Goal: Task Accomplishment & Management: Manage account settings

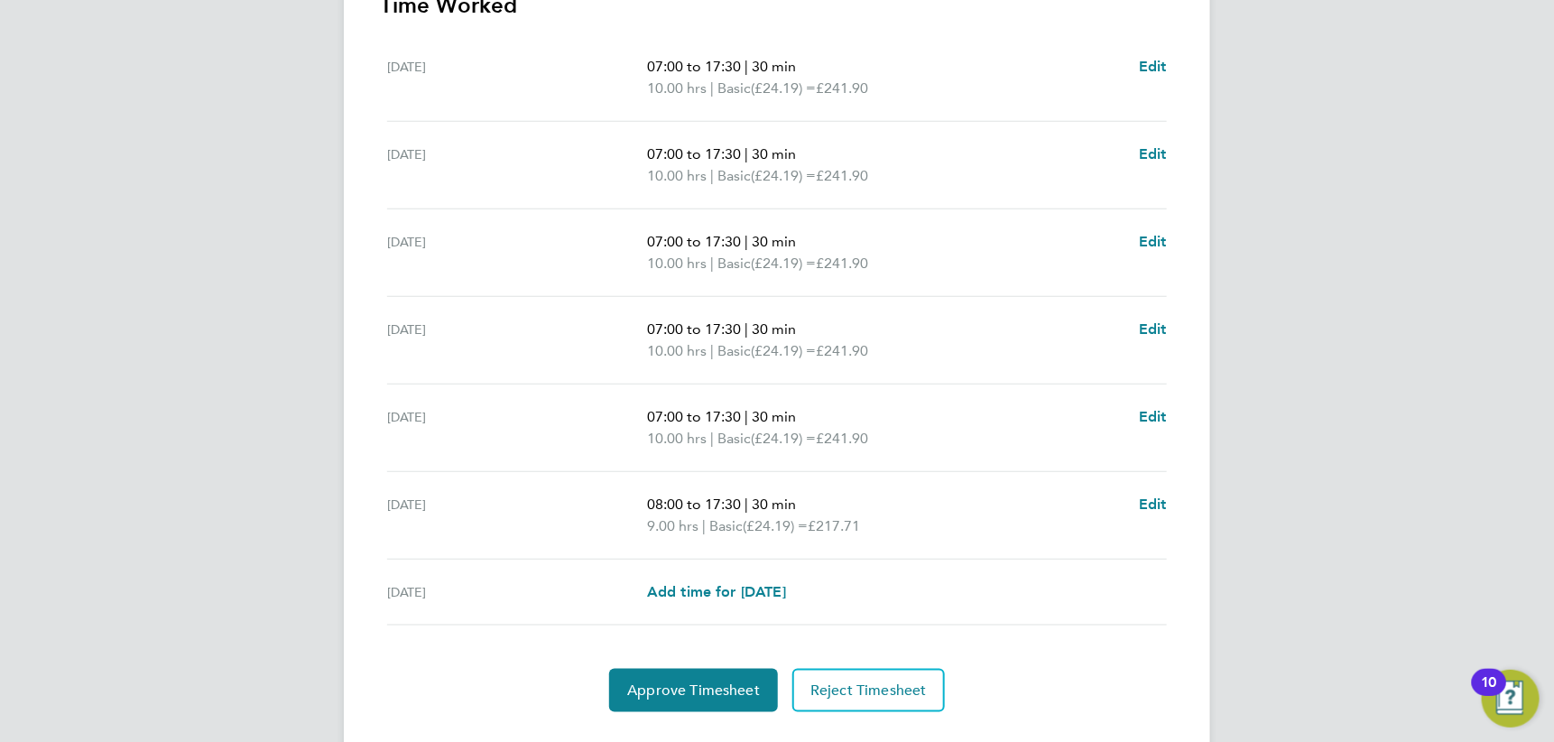
scroll to position [582, 0]
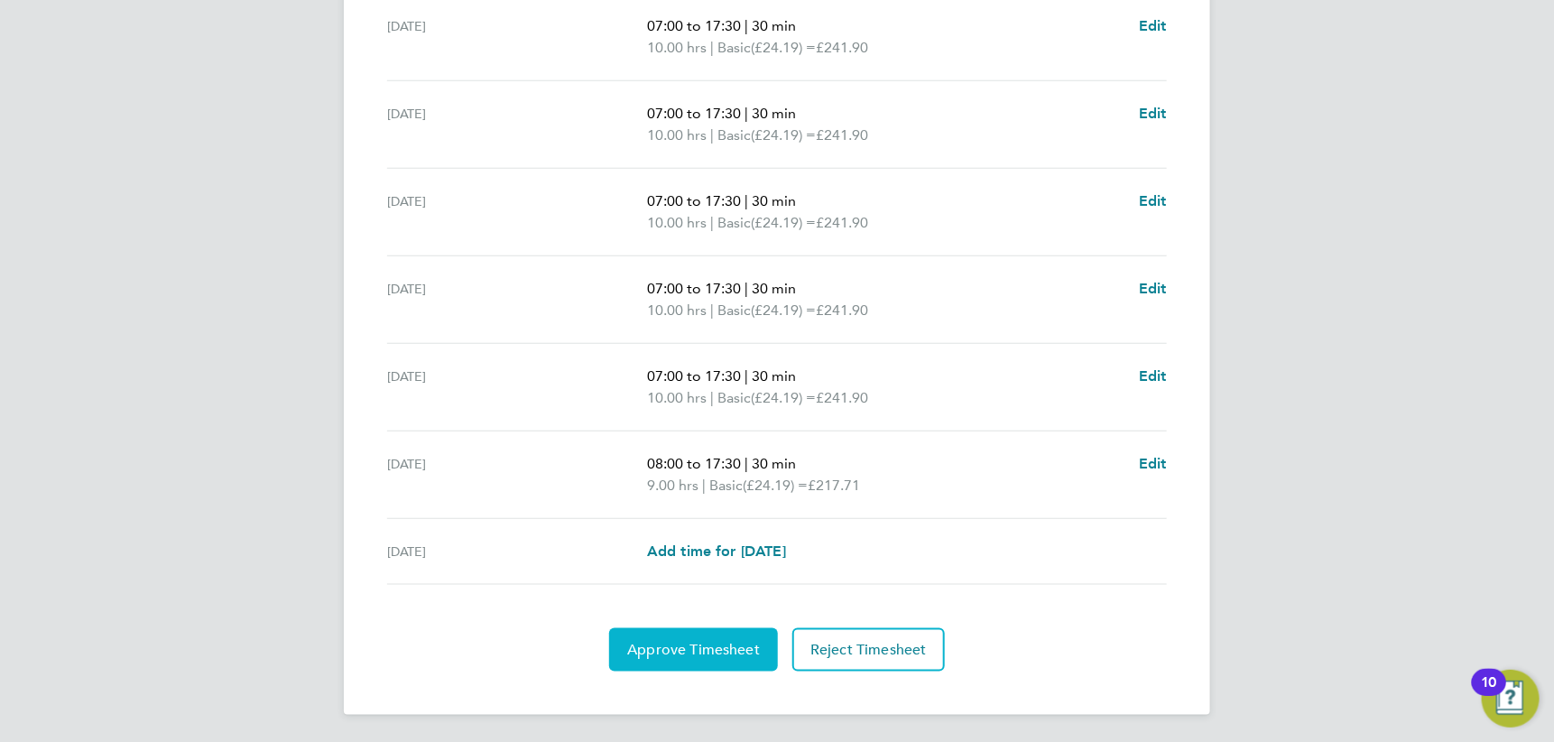
click at [722, 644] on span "Approve Timesheet" at bounding box center [693, 650] width 133 height 18
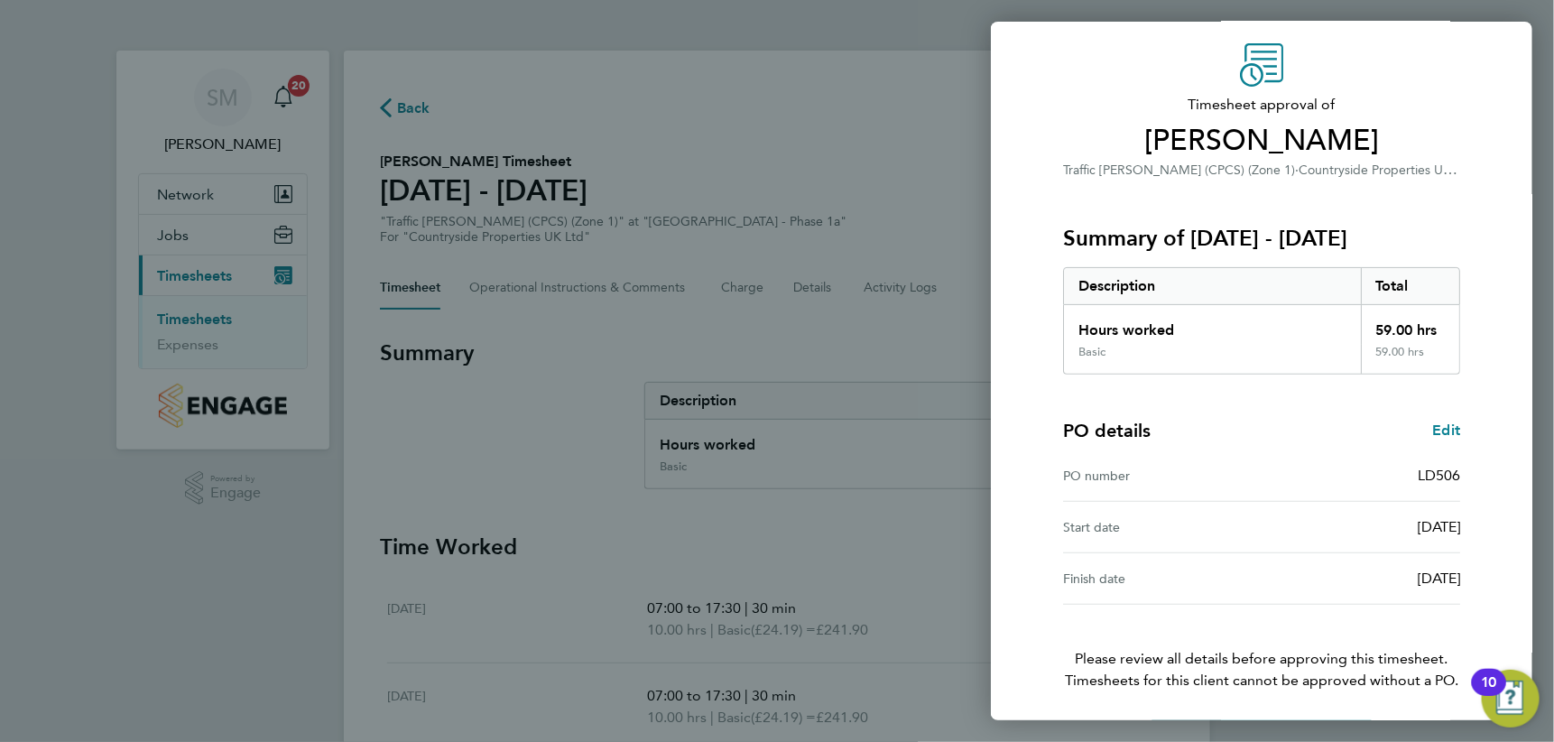
scroll to position [121, 0]
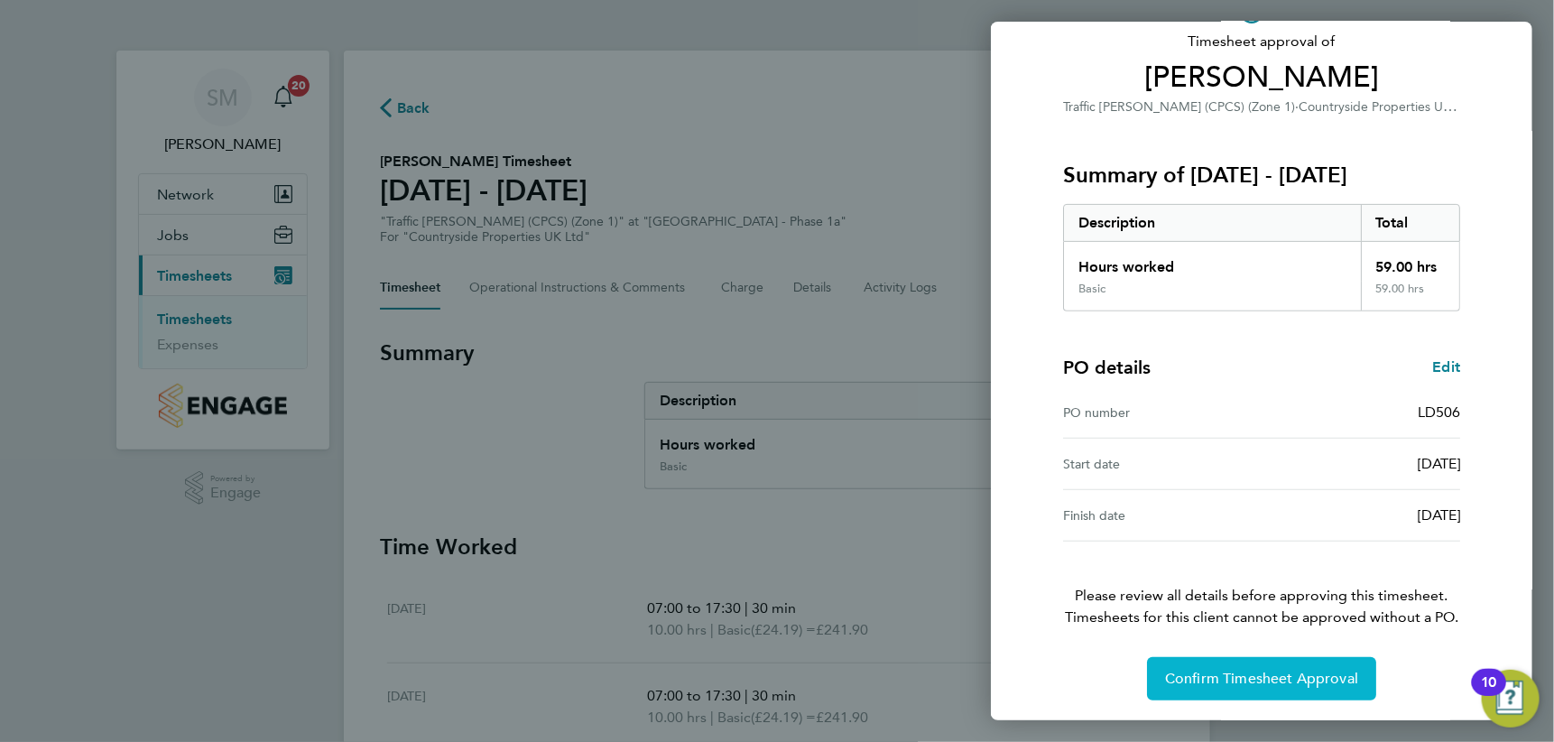
click at [1269, 683] on span "Confirm Timesheet Approval" at bounding box center [1261, 679] width 193 height 18
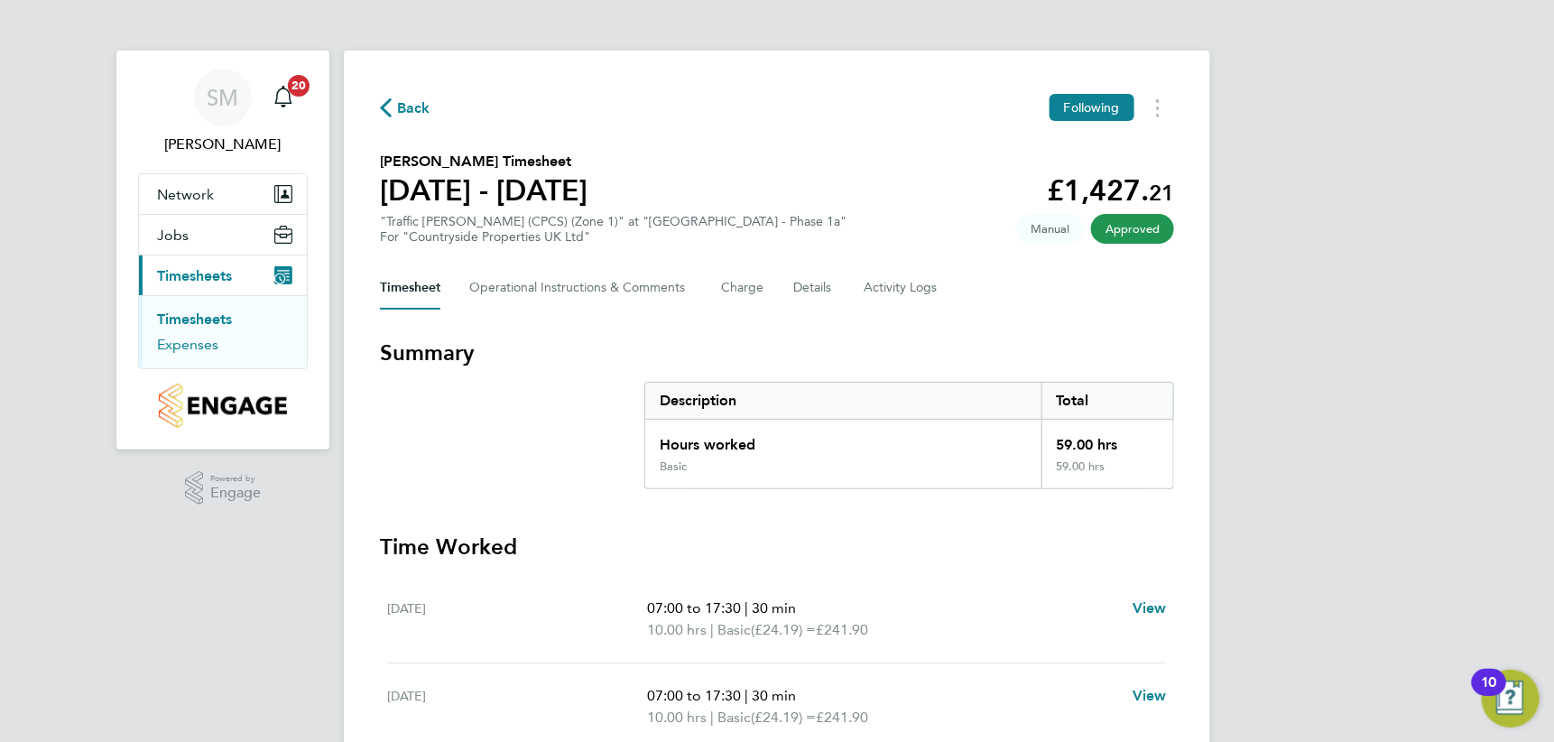
click at [201, 341] on link "Expenses" at bounding box center [187, 344] width 61 height 17
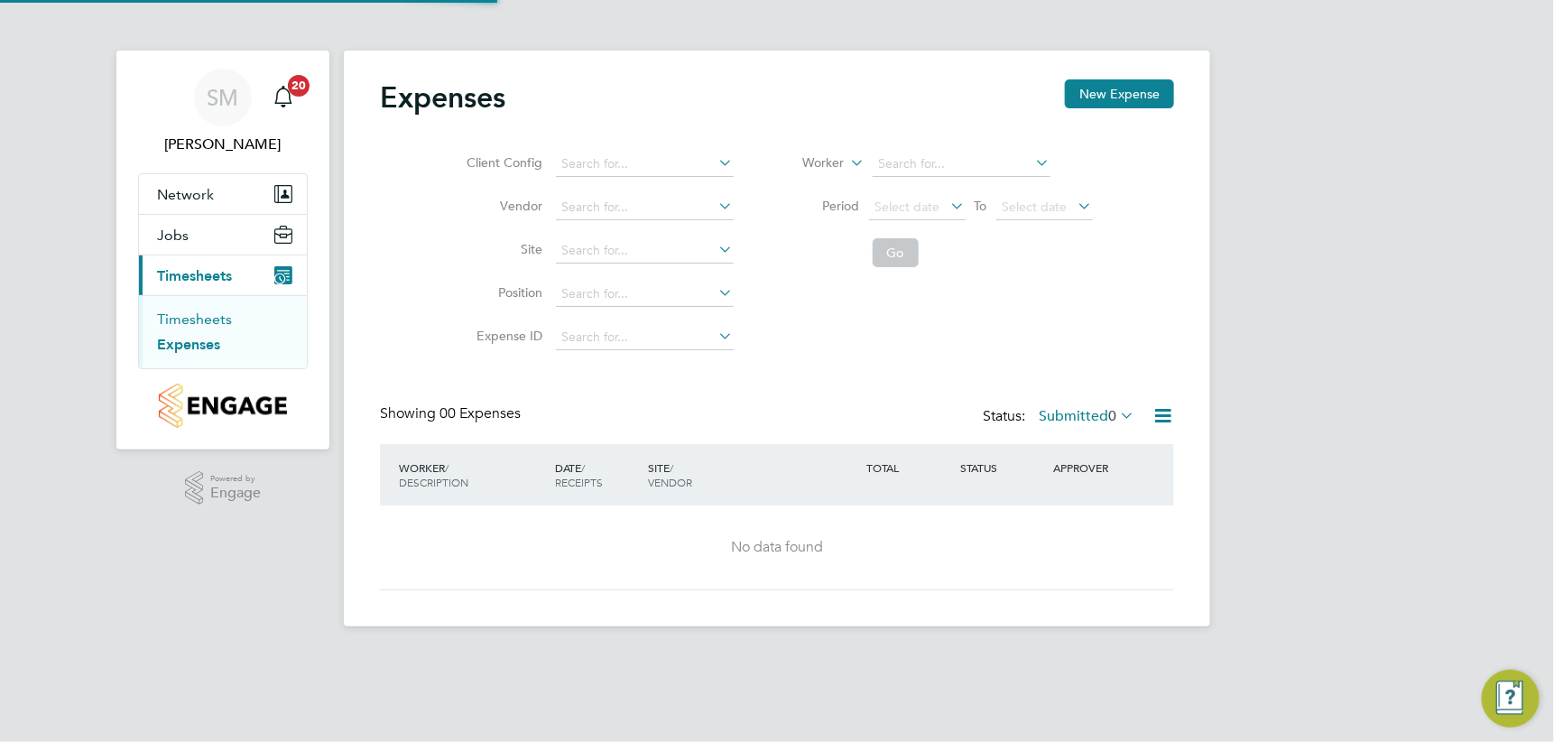
click at [197, 312] on link "Timesheets" at bounding box center [194, 318] width 75 height 17
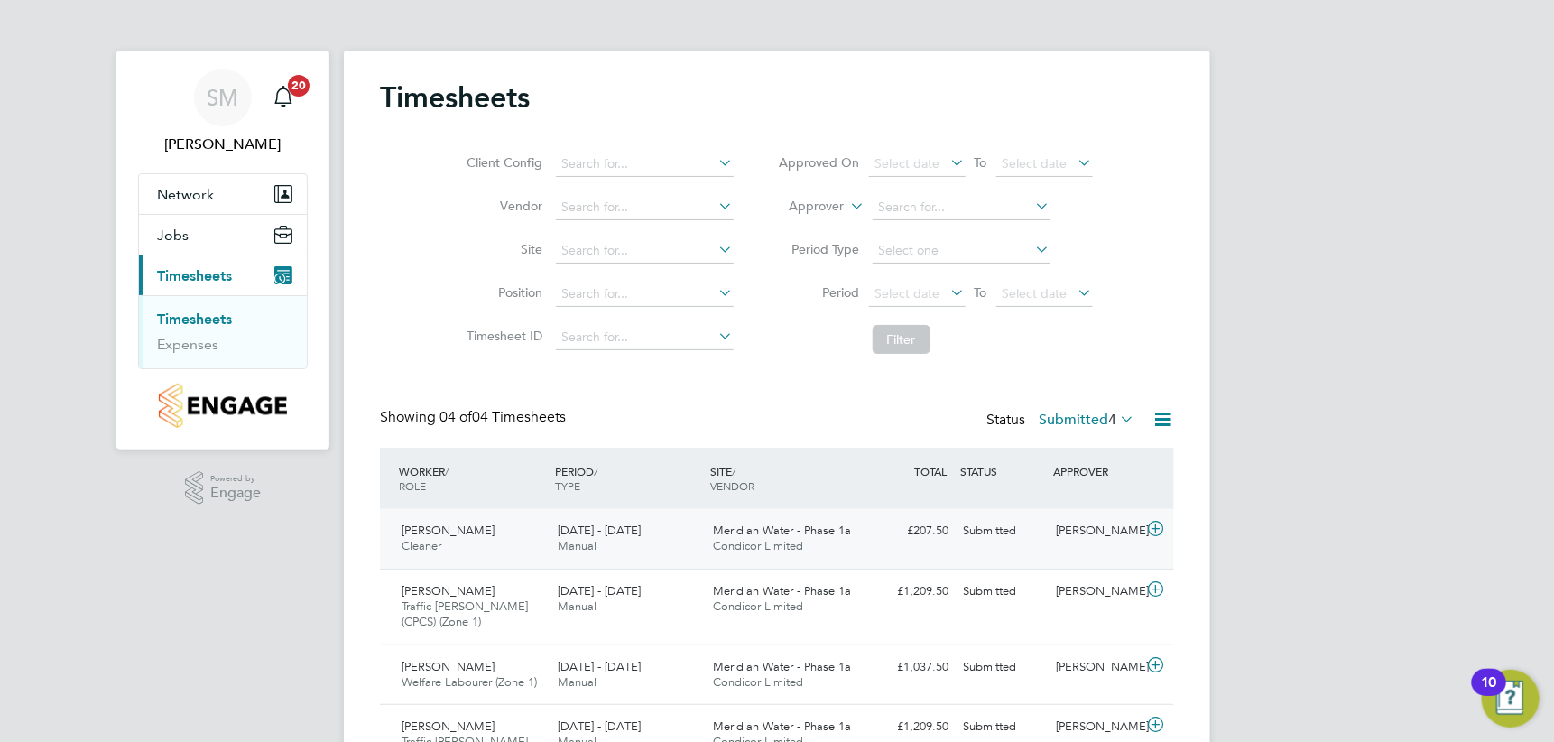
click at [480, 533] on div "Collins Opoku Cleaner 18 - 24 Aug 2025" at bounding box center [472, 538] width 156 height 45
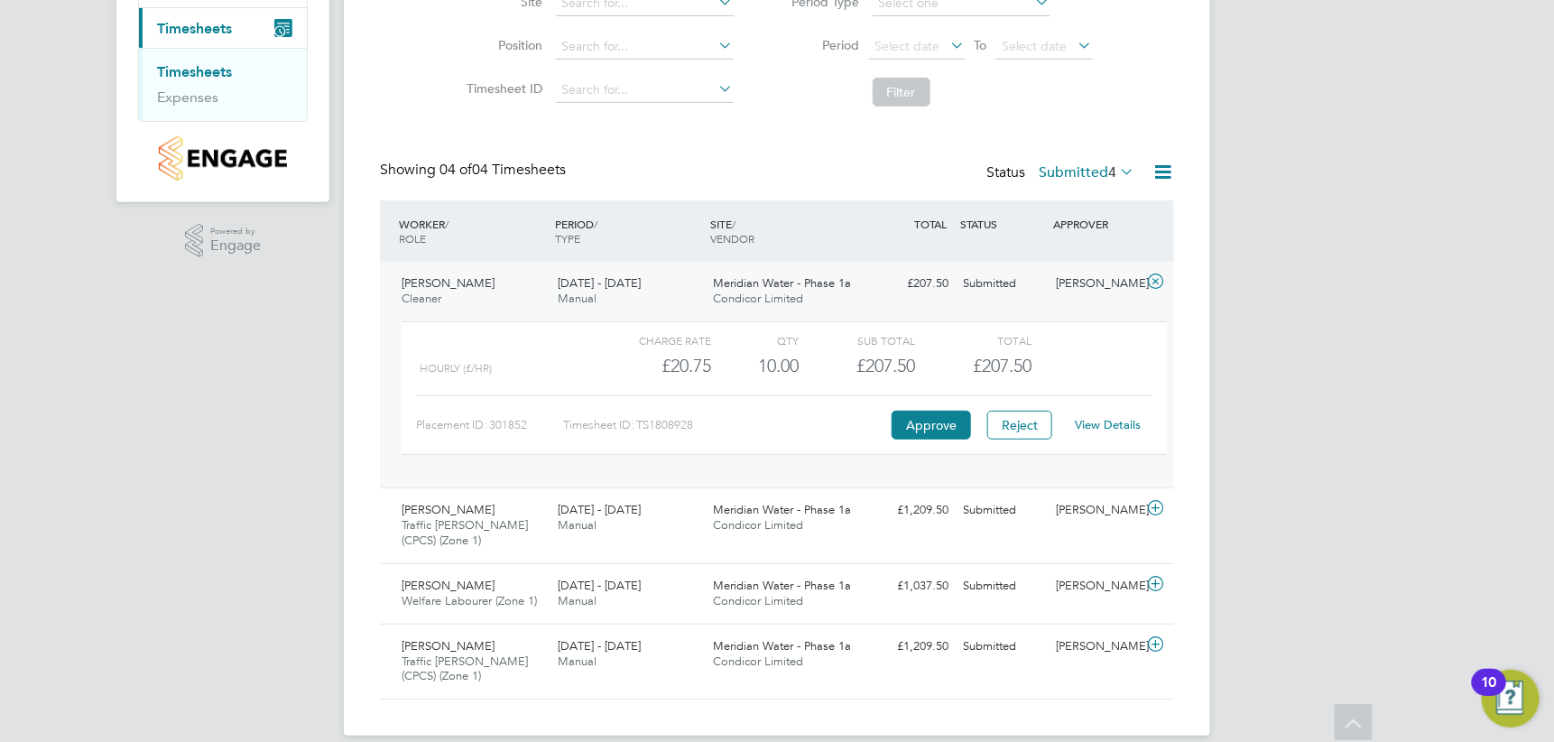
scroll to position [268, 0]
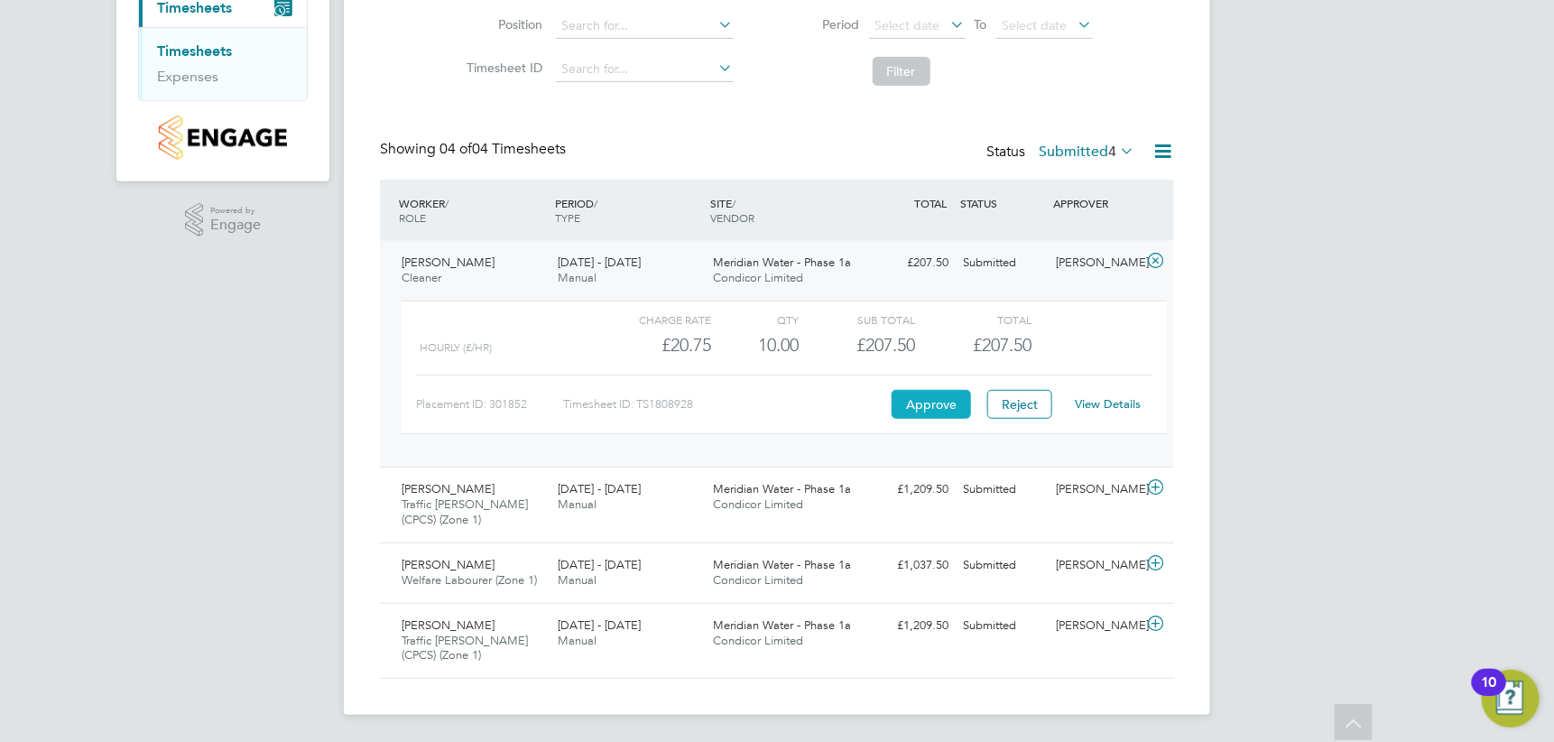
click at [927, 399] on button "Approve" at bounding box center [931, 404] width 79 height 29
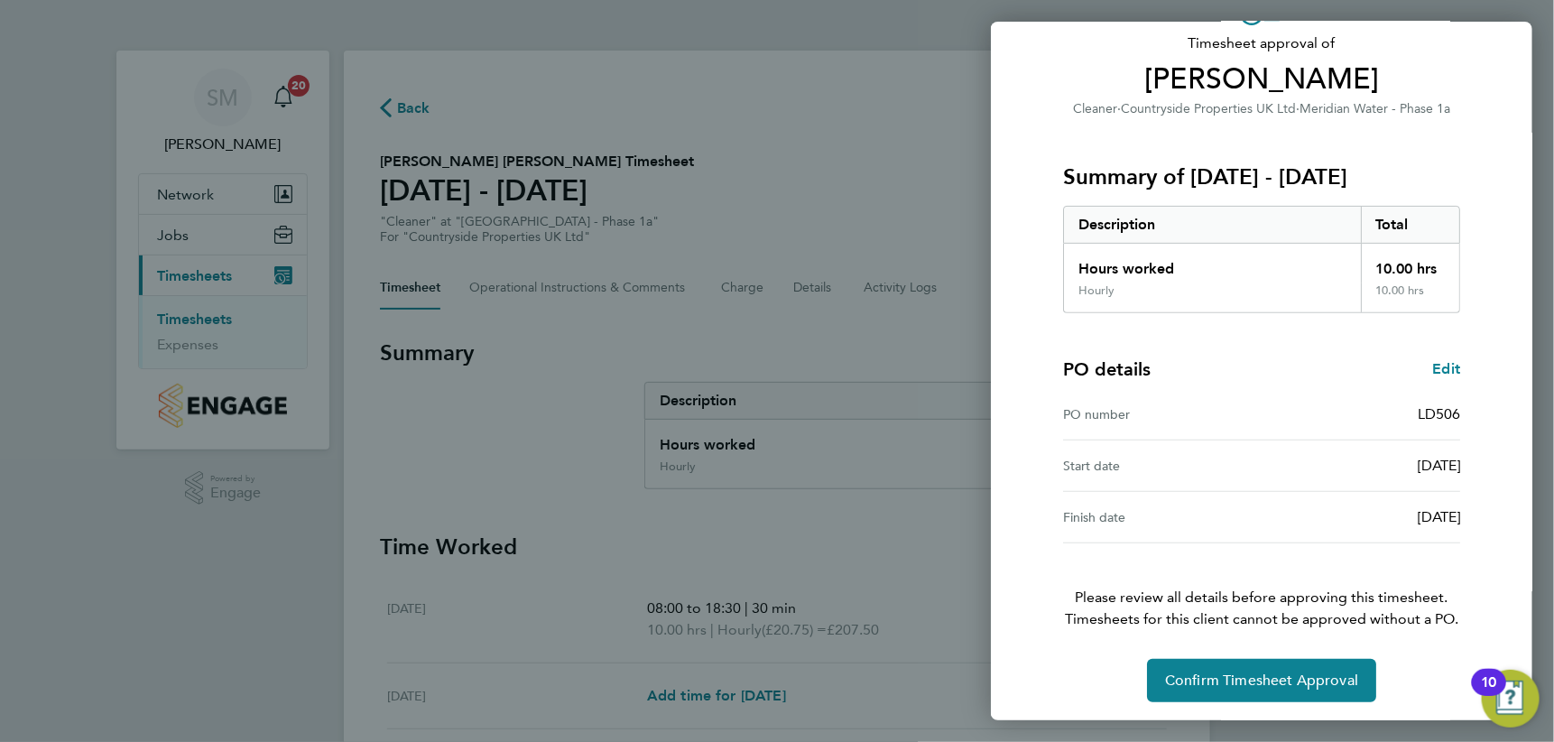
scroll to position [121, 0]
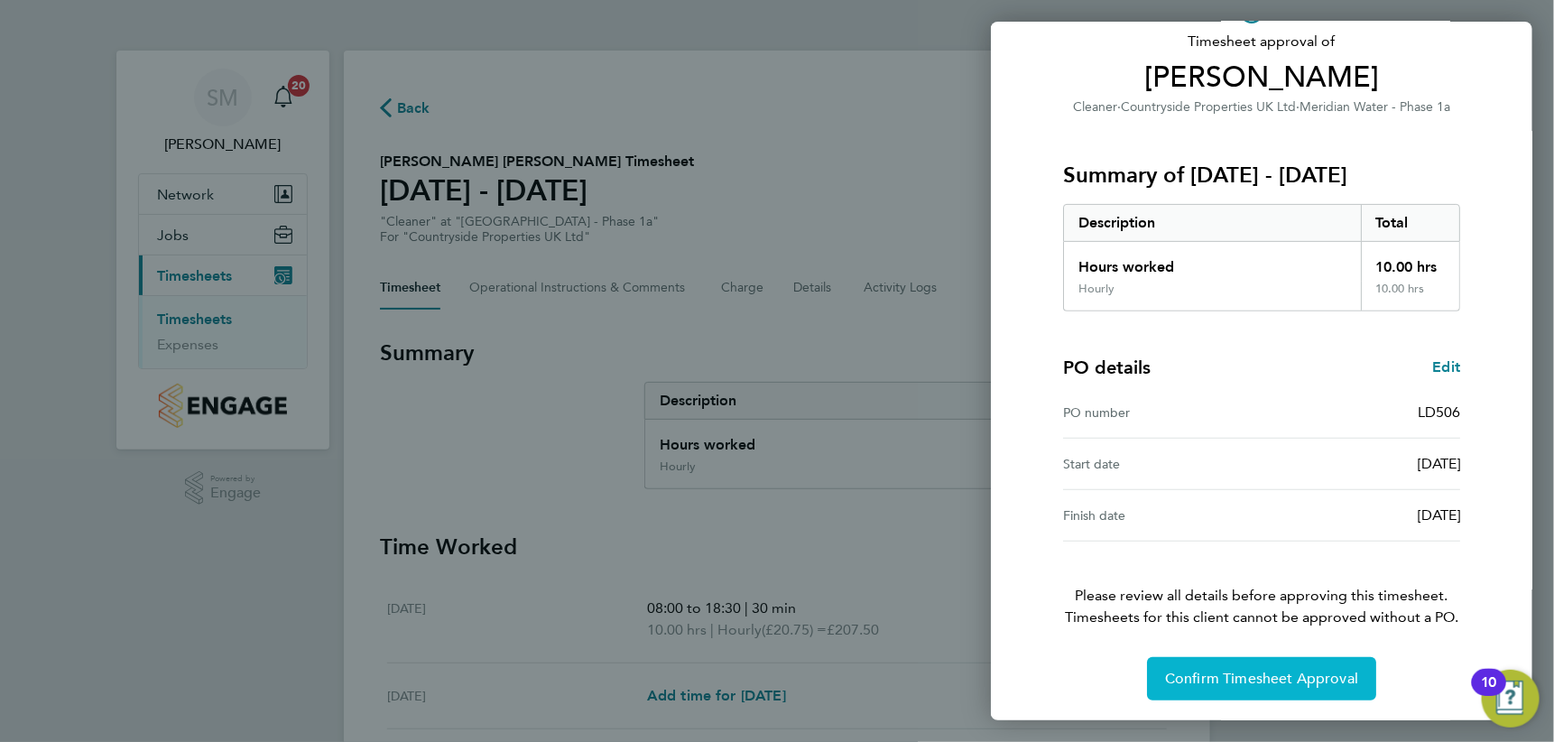
click at [1244, 678] on span "Confirm Timesheet Approval" at bounding box center [1261, 679] width 193 height 18
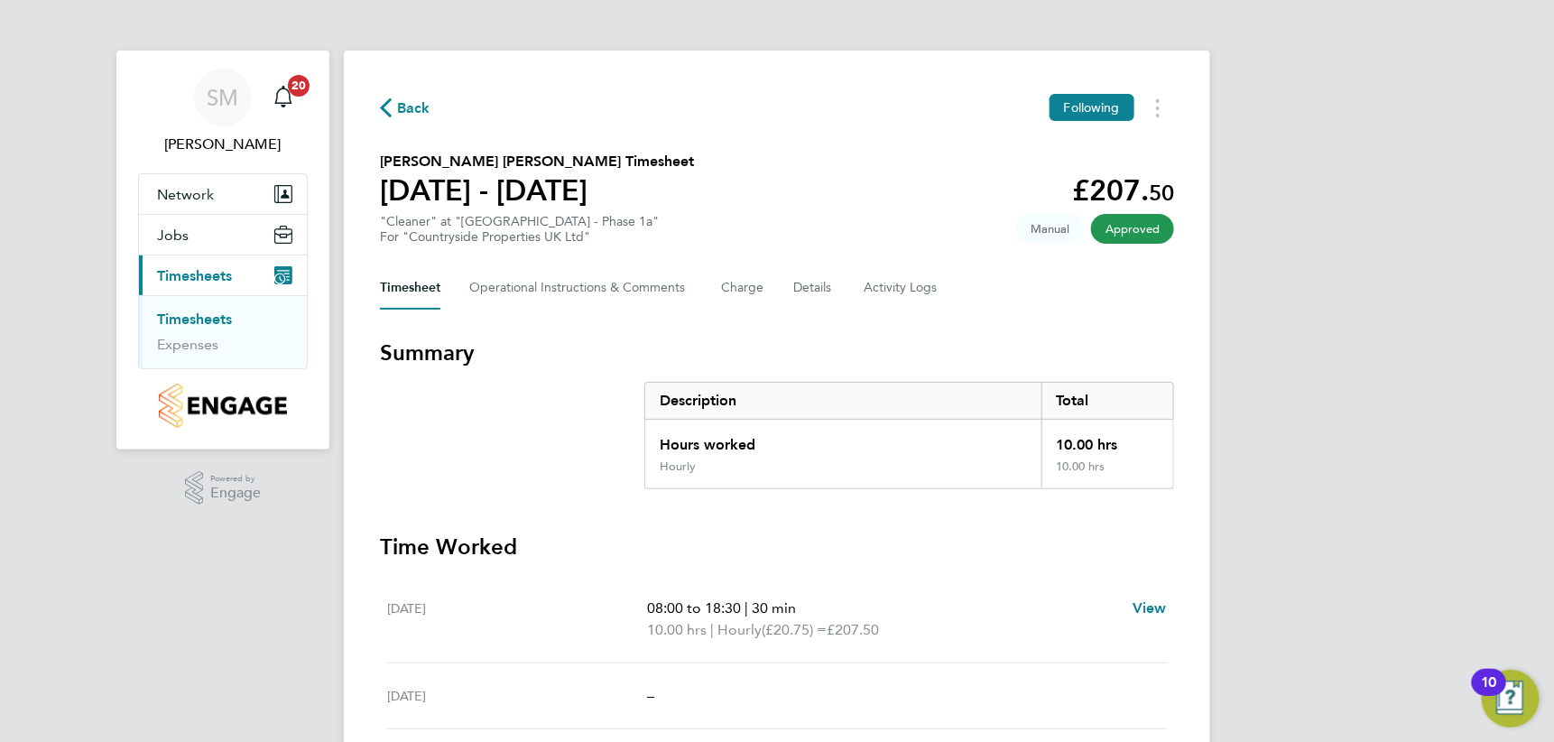
click at [205, 312] on link "Timesheets" at bounding box center [194, 318] width 75 height 17
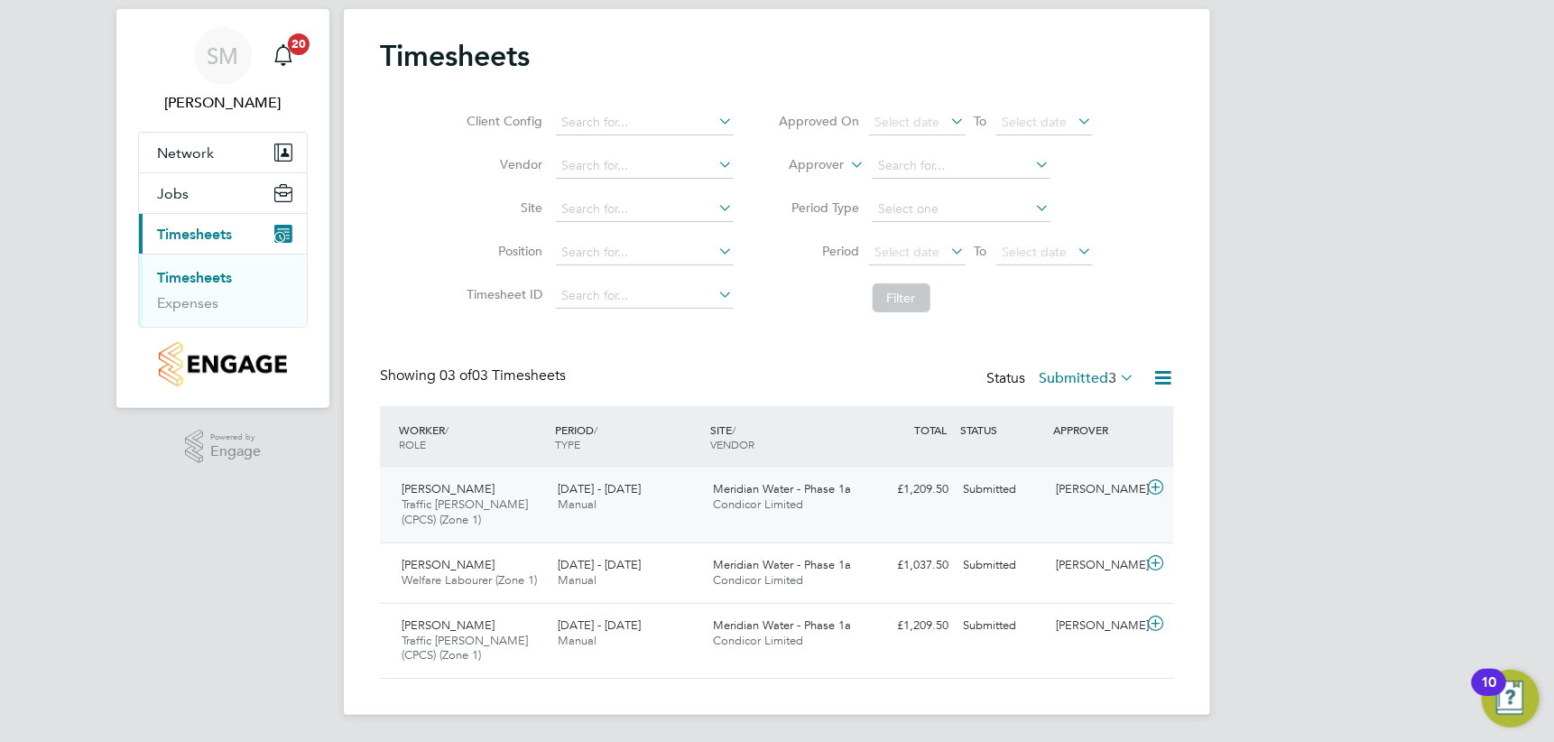
click at [1153, 485] on icon at bounding box center [1155, 487] width 23 height 14
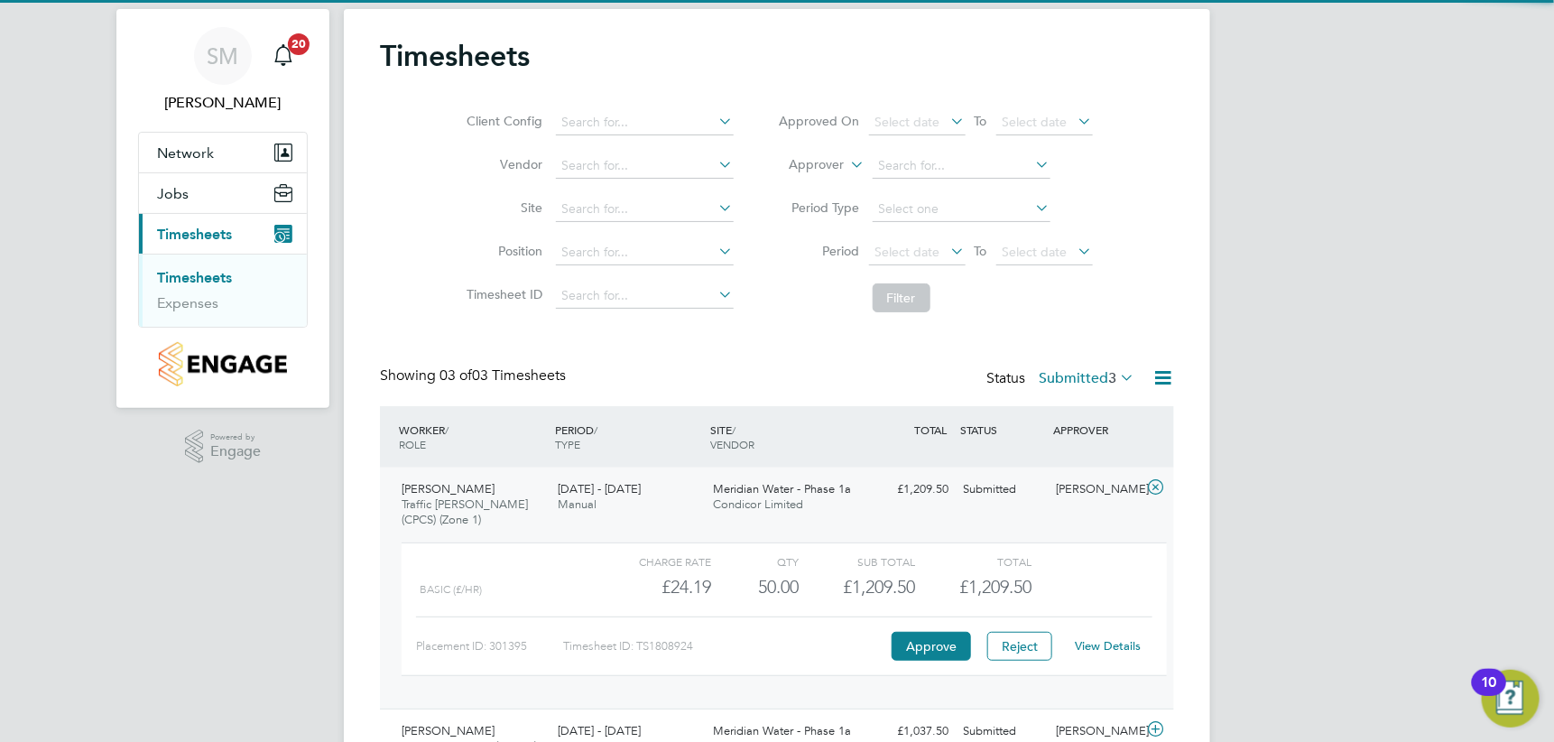
scroll to position [132, 0]
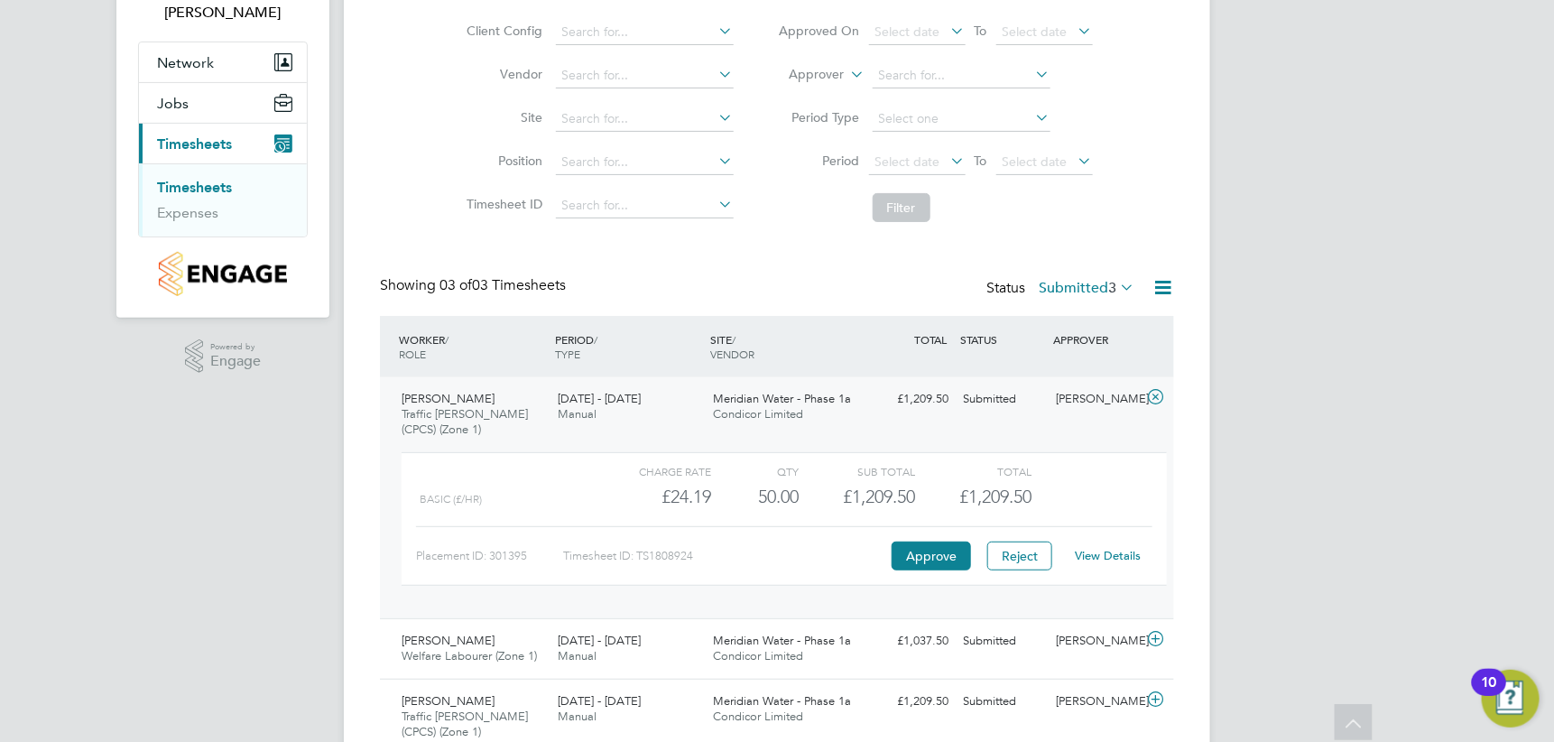
click at [1125, 554] on link "View Details" at bounding box center [1109, 555] width 66 height 15
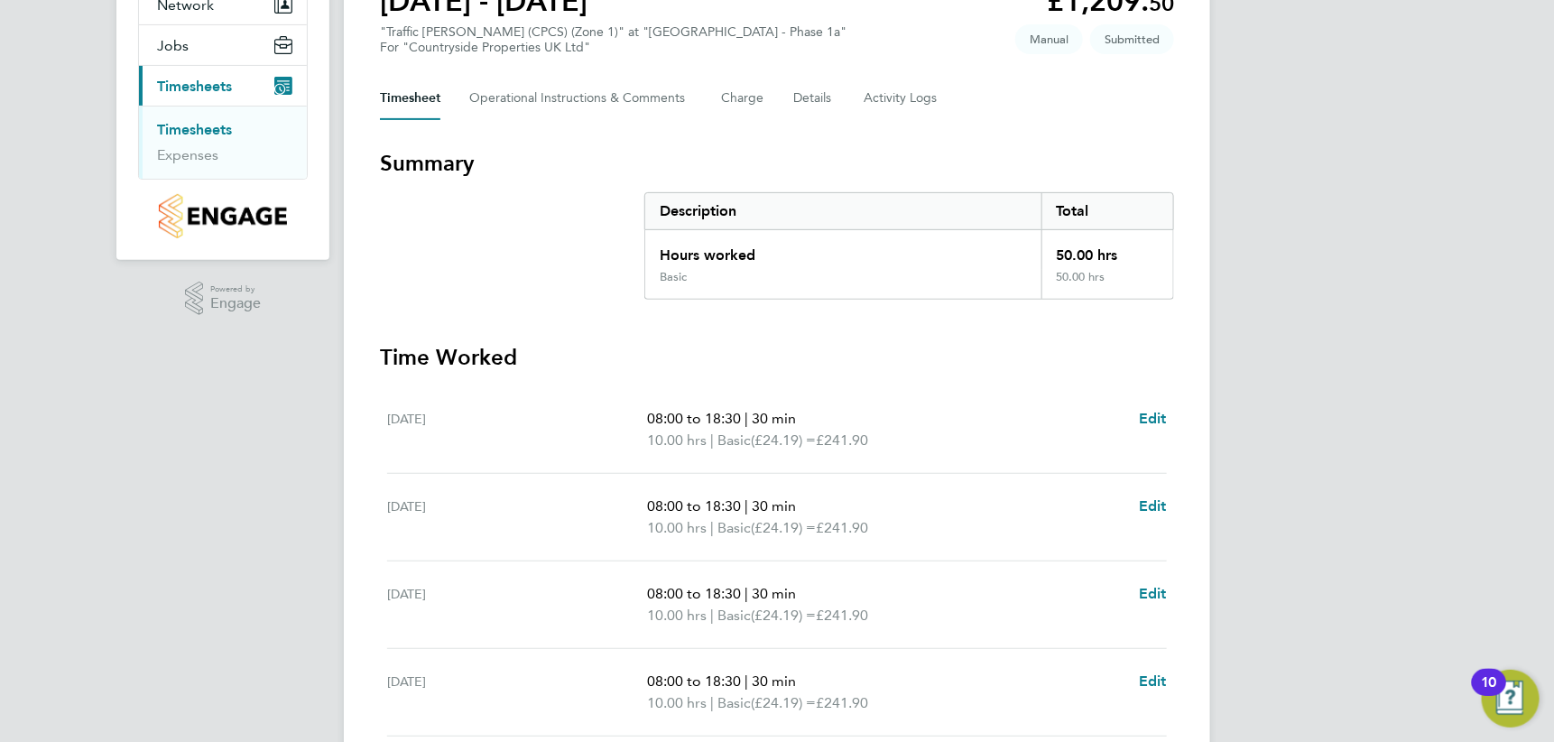
scroll to position [158, 0]
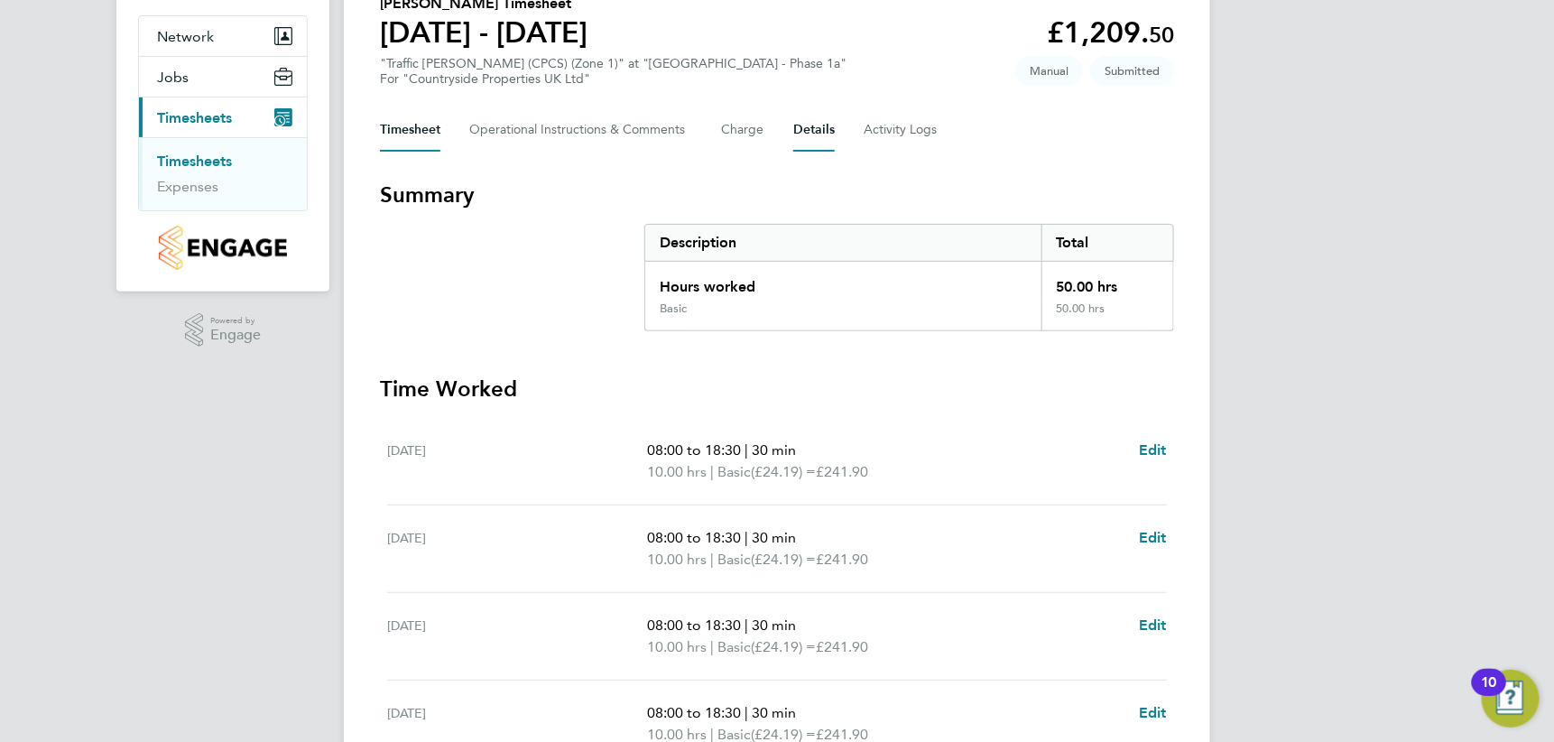
click at [818, 127] on button "Details" at bounding box center [814, 129] width 42 height 43
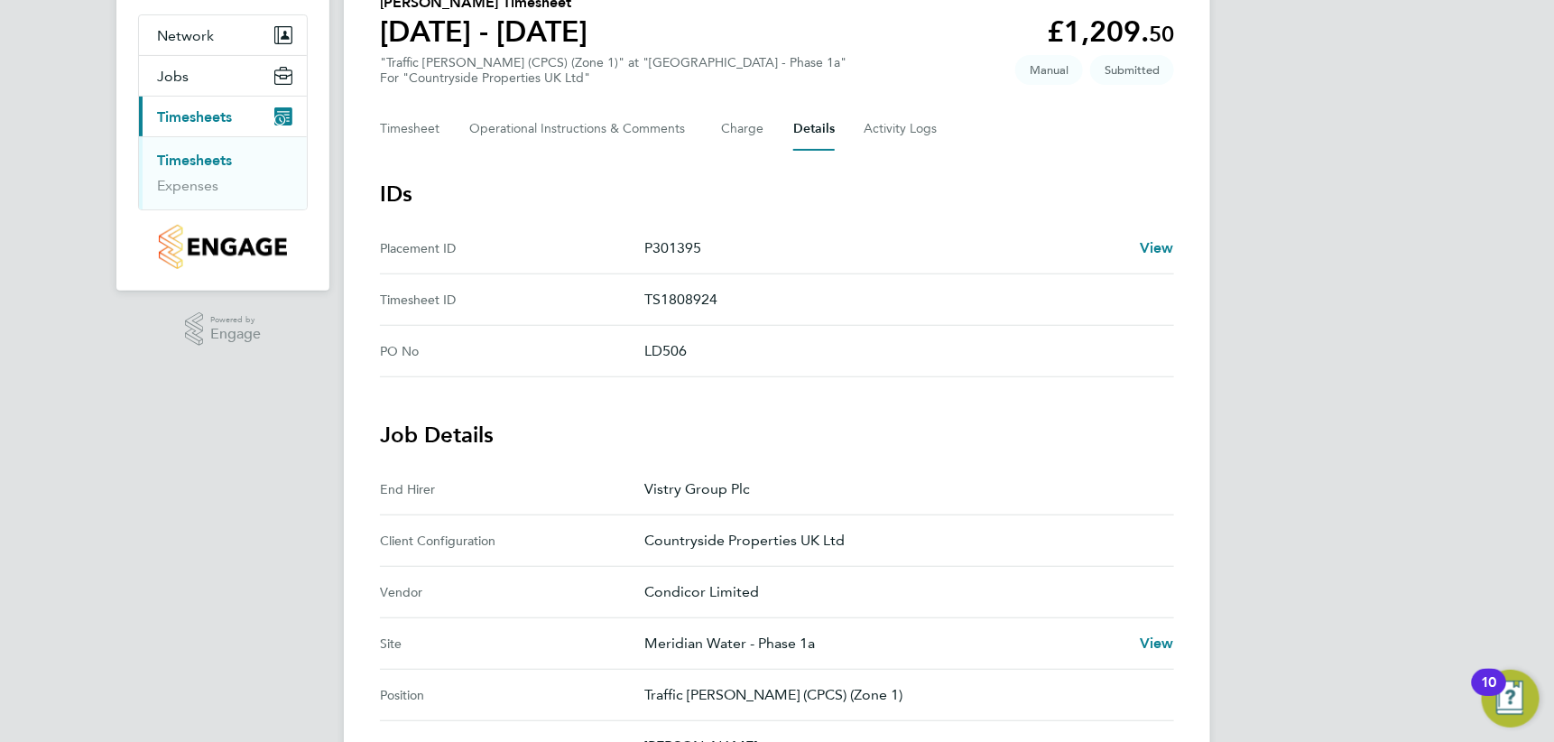
scroll to position [57, 0]
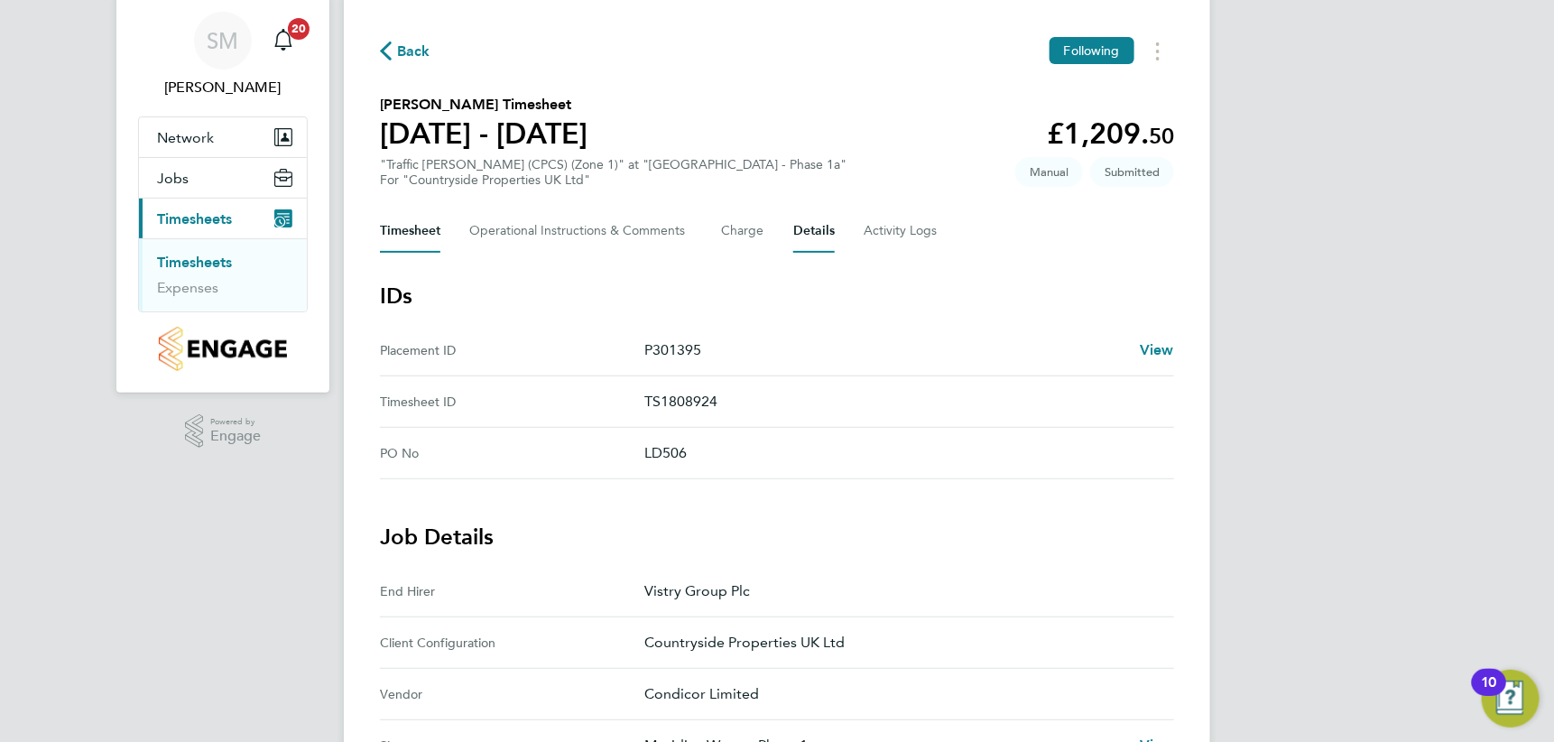
click at [418, 226] on button "Timesheet" at bounding box center [410, 230] width 60 height 43
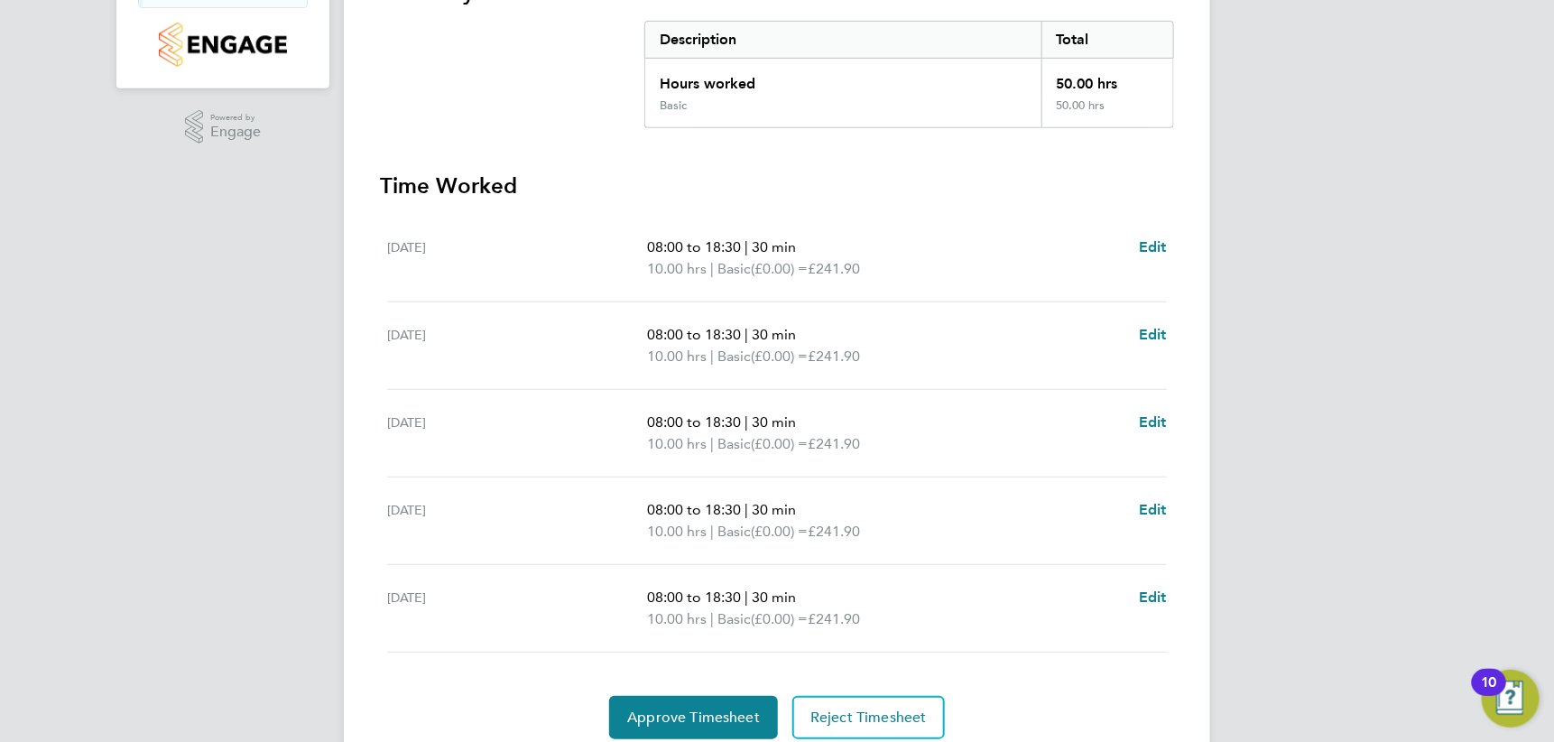
scroll to position [429, 0]
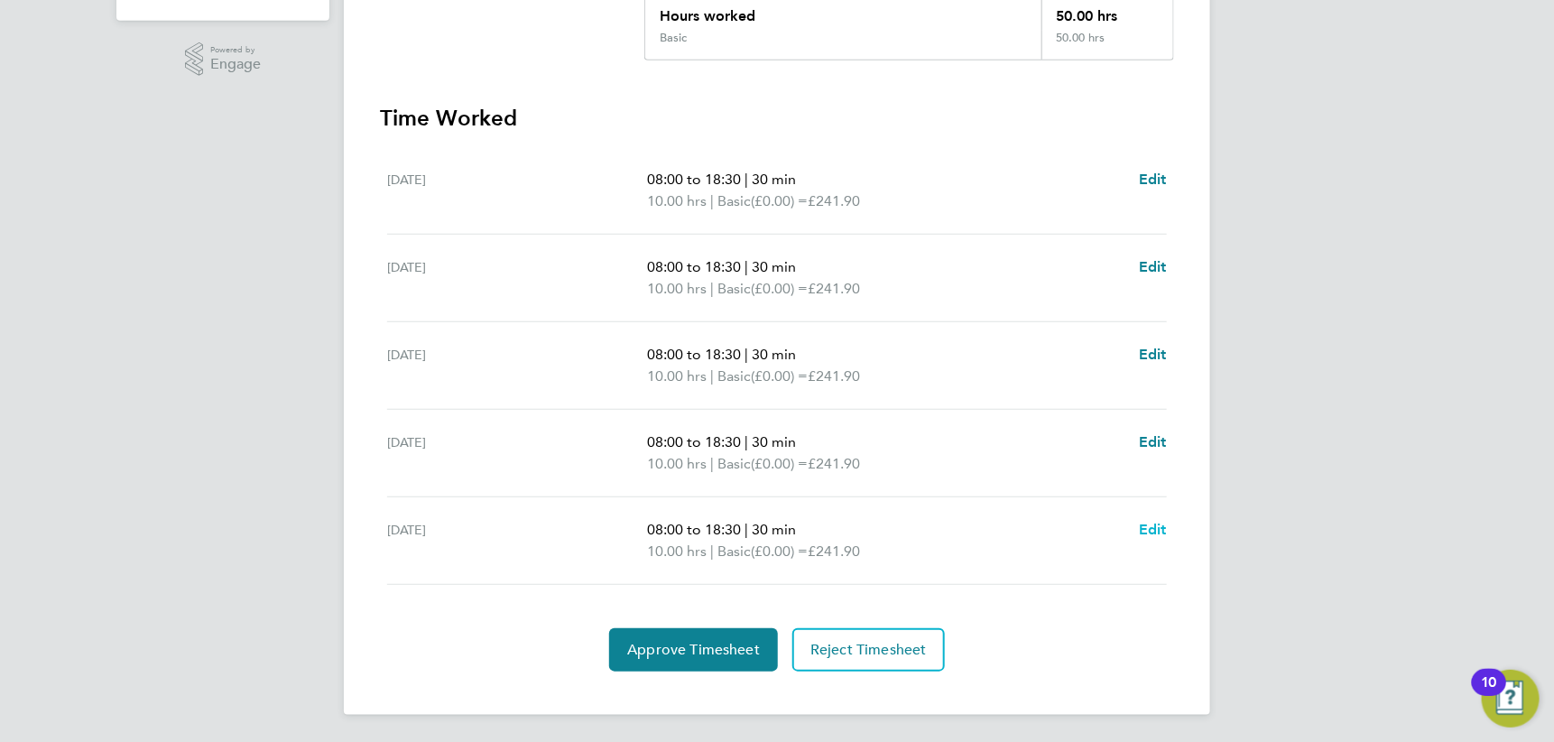
click at [1153, 527] on span "Edit" at bounding box center [1153, 529] width 28 height 17
select select "30"
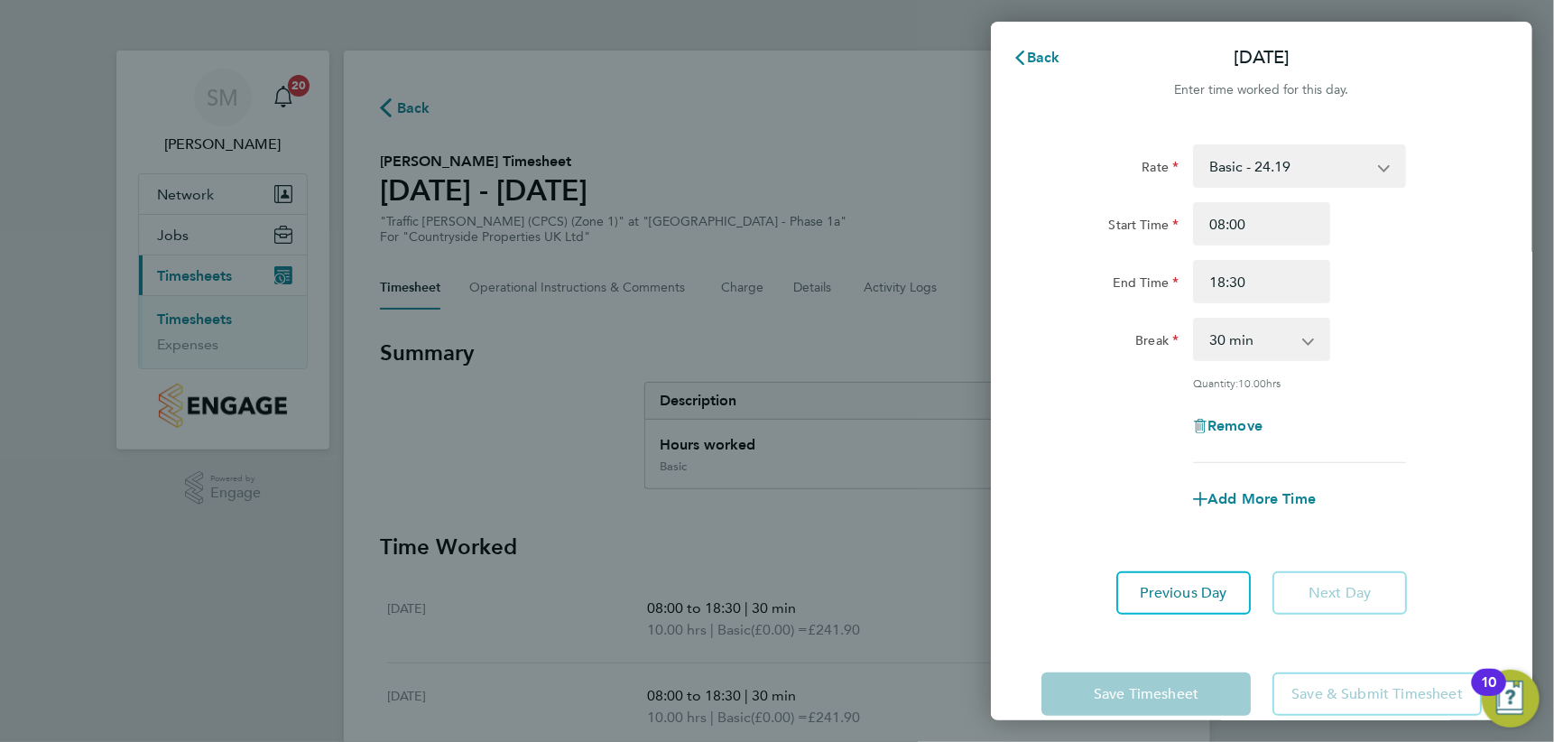
click at [1308, 588] on app-form-button "Next Day" at bounding box center [1334, 592] width 145 height 43
click at [1043, 60] on span "Back" at bounding box center [1043, 57] width 33 height 17
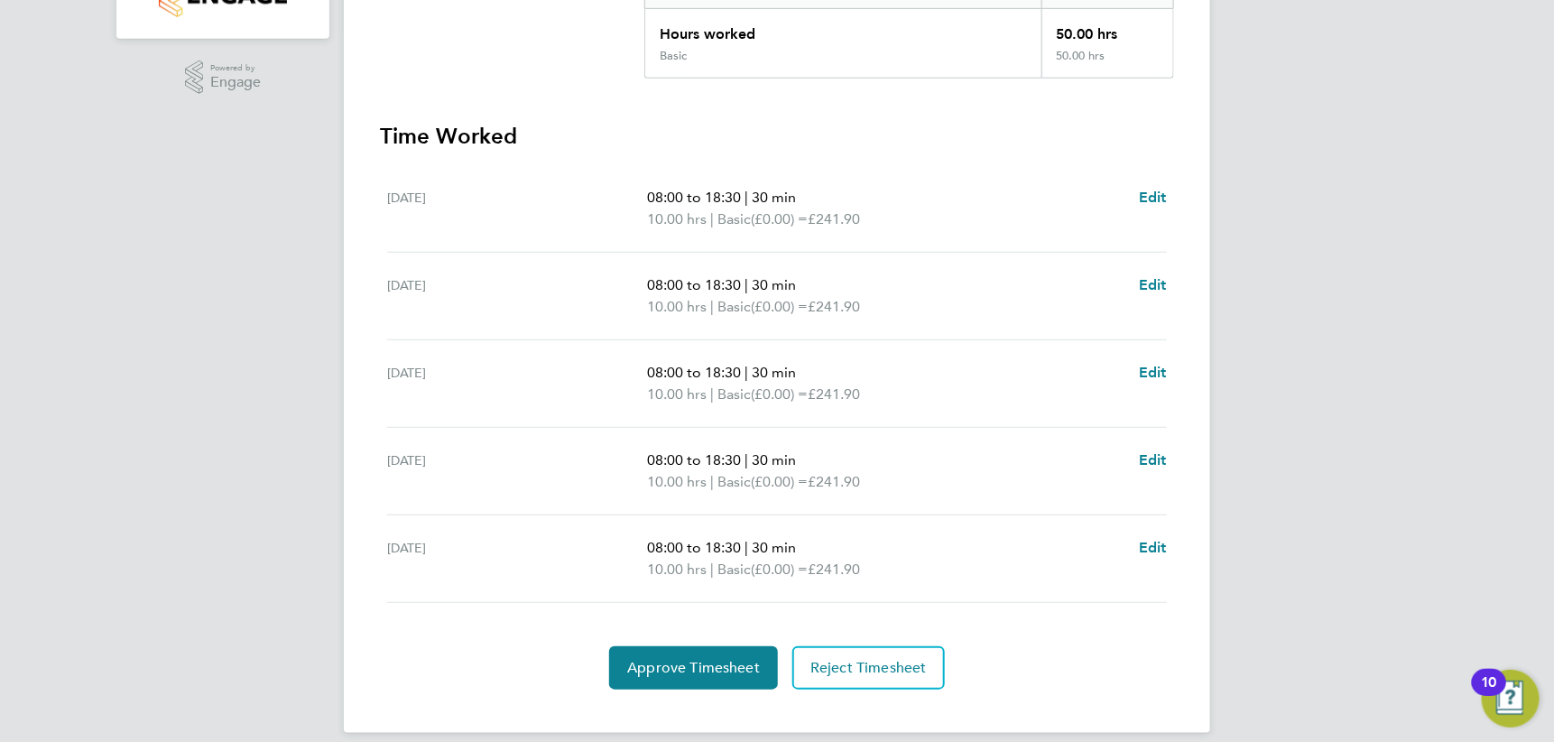
scroll to position [429, 0]
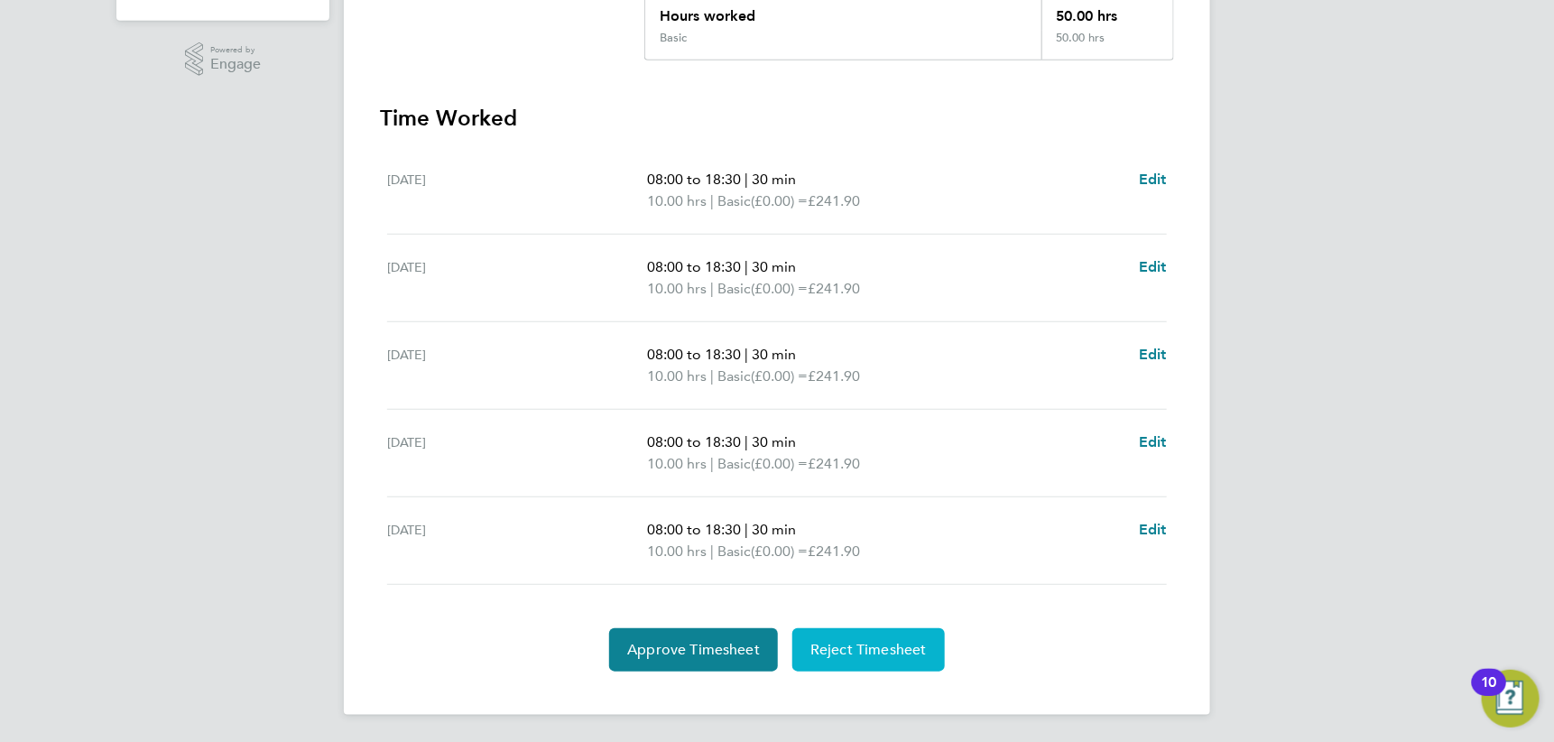
click at [857, 647] on span "Reject Timesheet" at bounding box center [868, 650] width 116 height 18
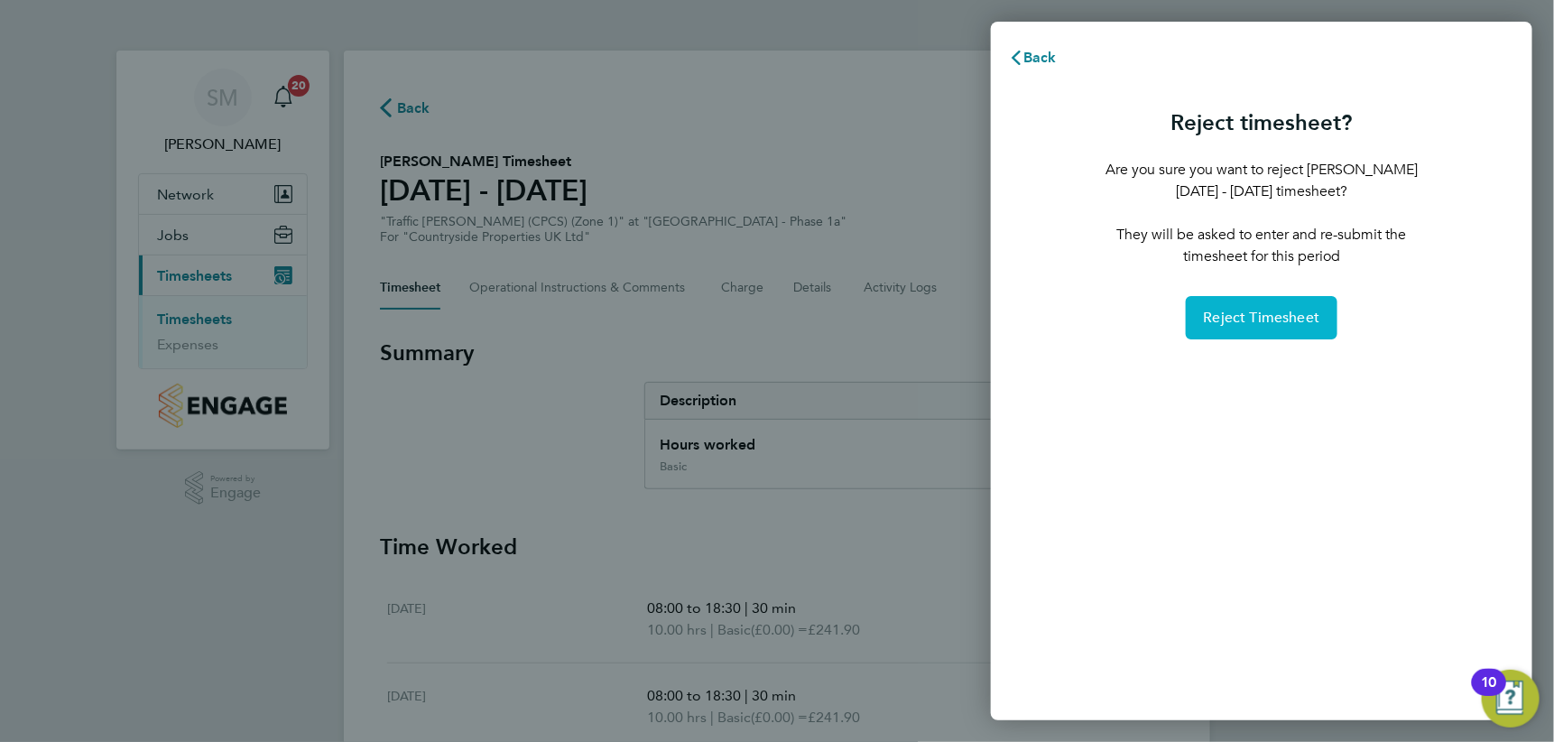
click at [1252, 320] on span "Reject Timesheet" at bounding box center [1262, 318] width 116 height 18
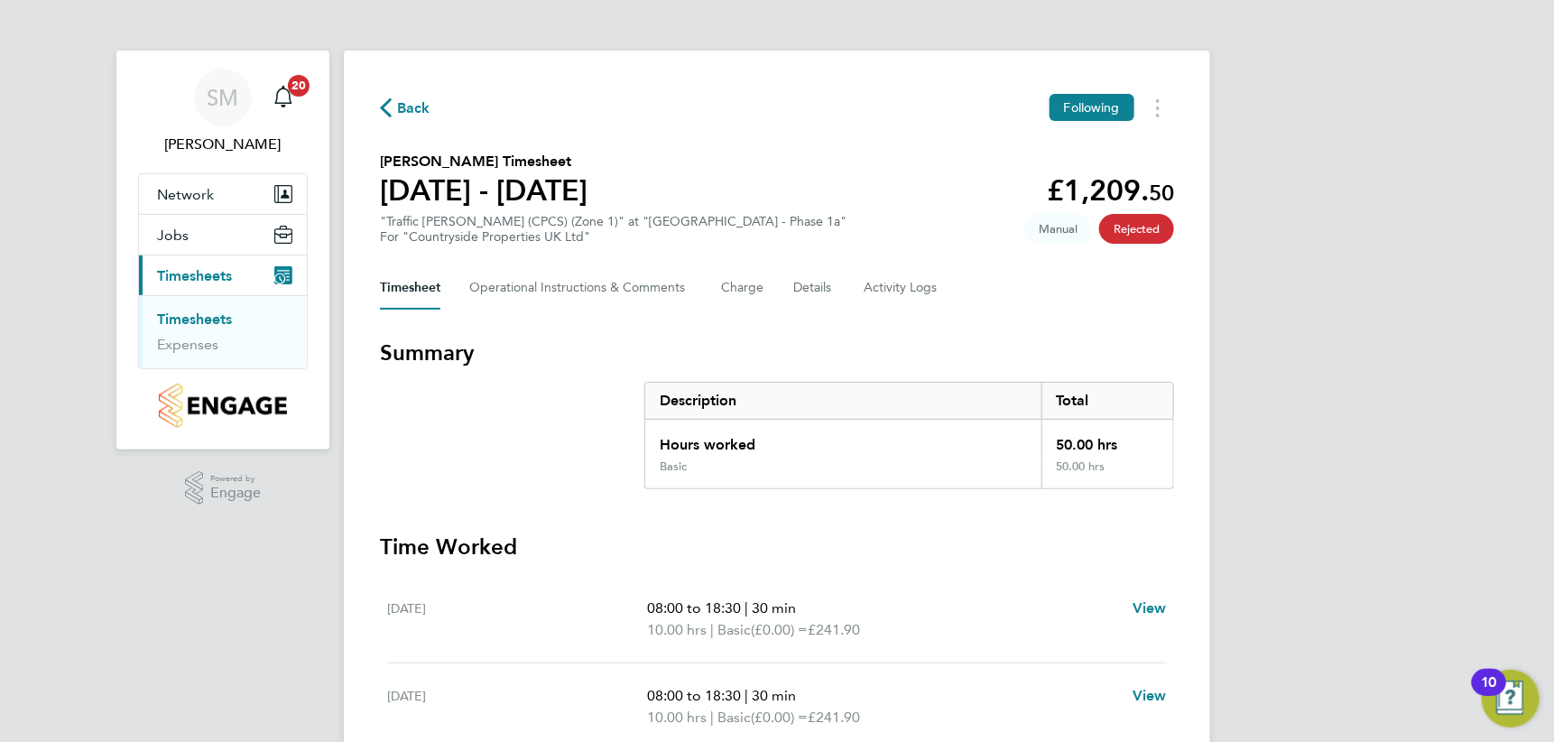
click at [200, 316] on link "Timesheets" at bounding box center [194, 318] width 75 height 17
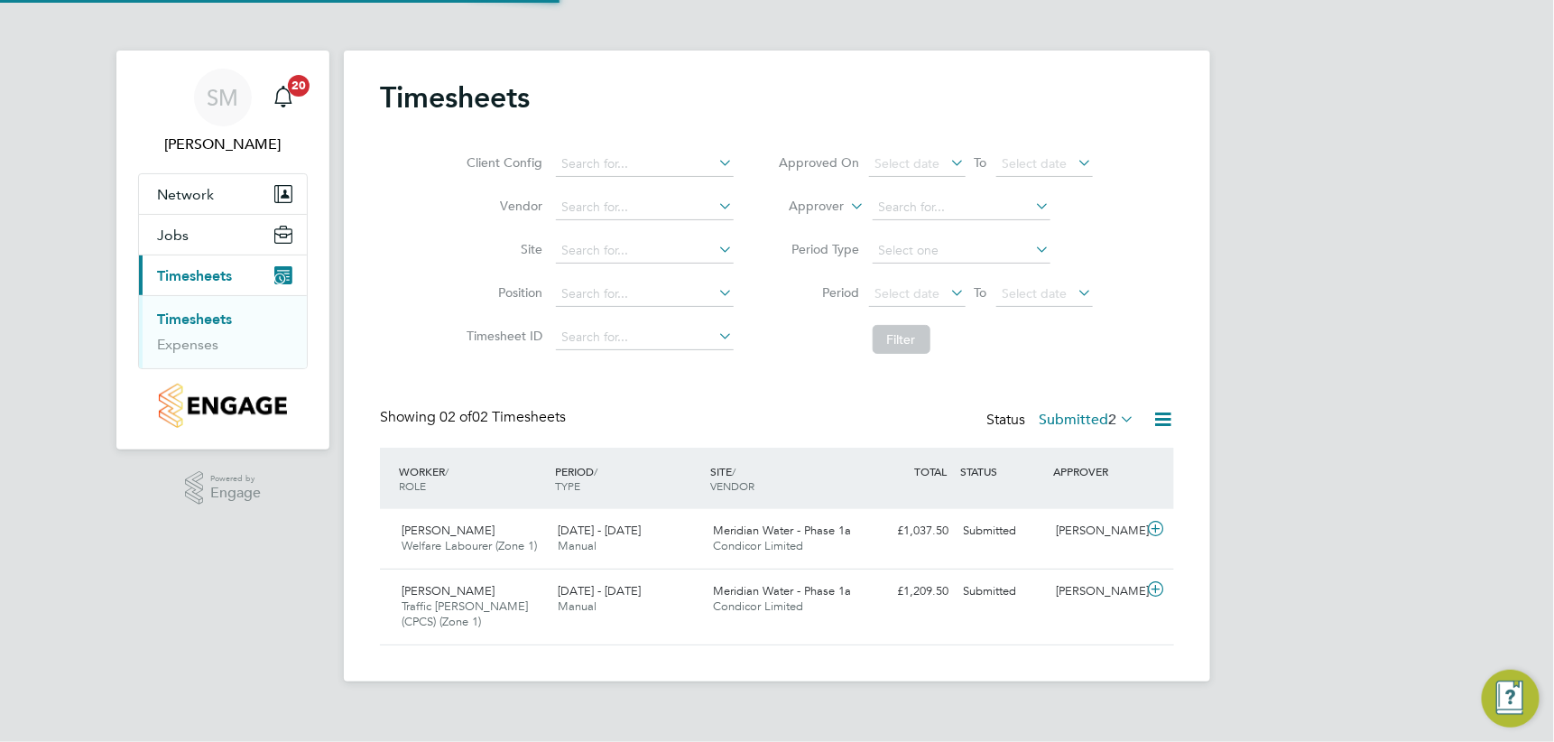
scroll to position [46, 156]
click at [1161, 529] on icon at bounding box center [1155, 529] width 23 height 14
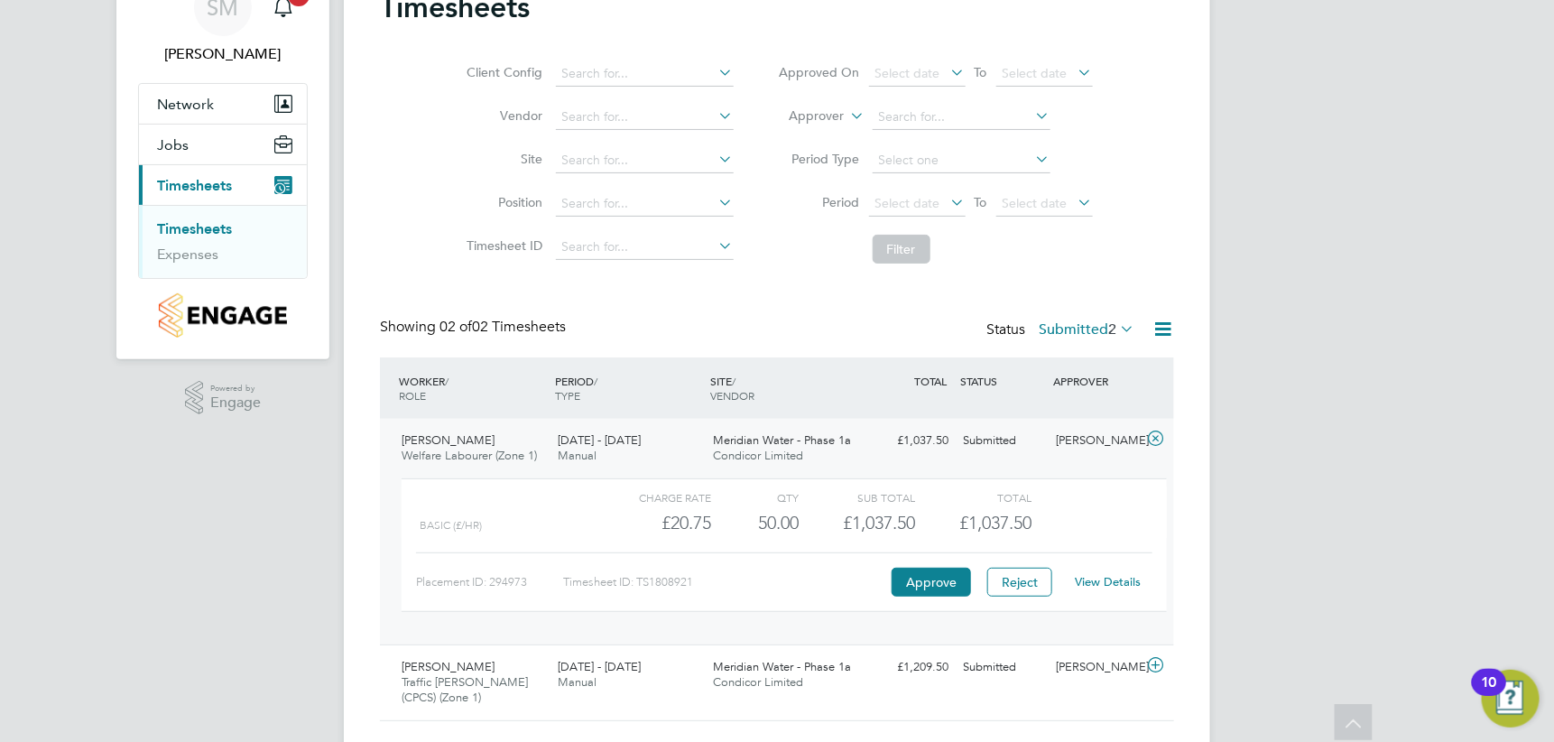
scroll to position [132, 0]
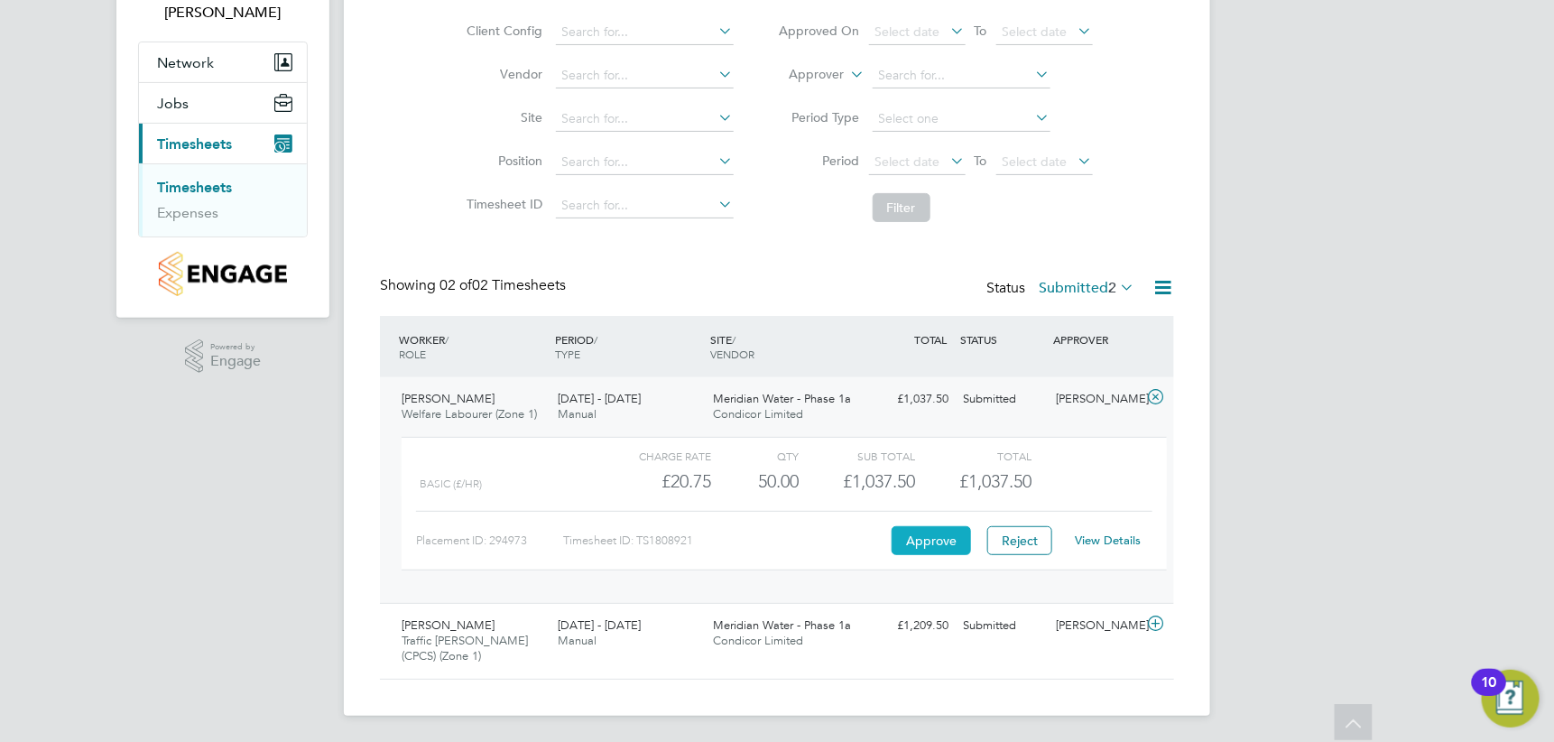
click at [928, 538] on button "Approve" at bounding box center [931, 540] width 79 height 29
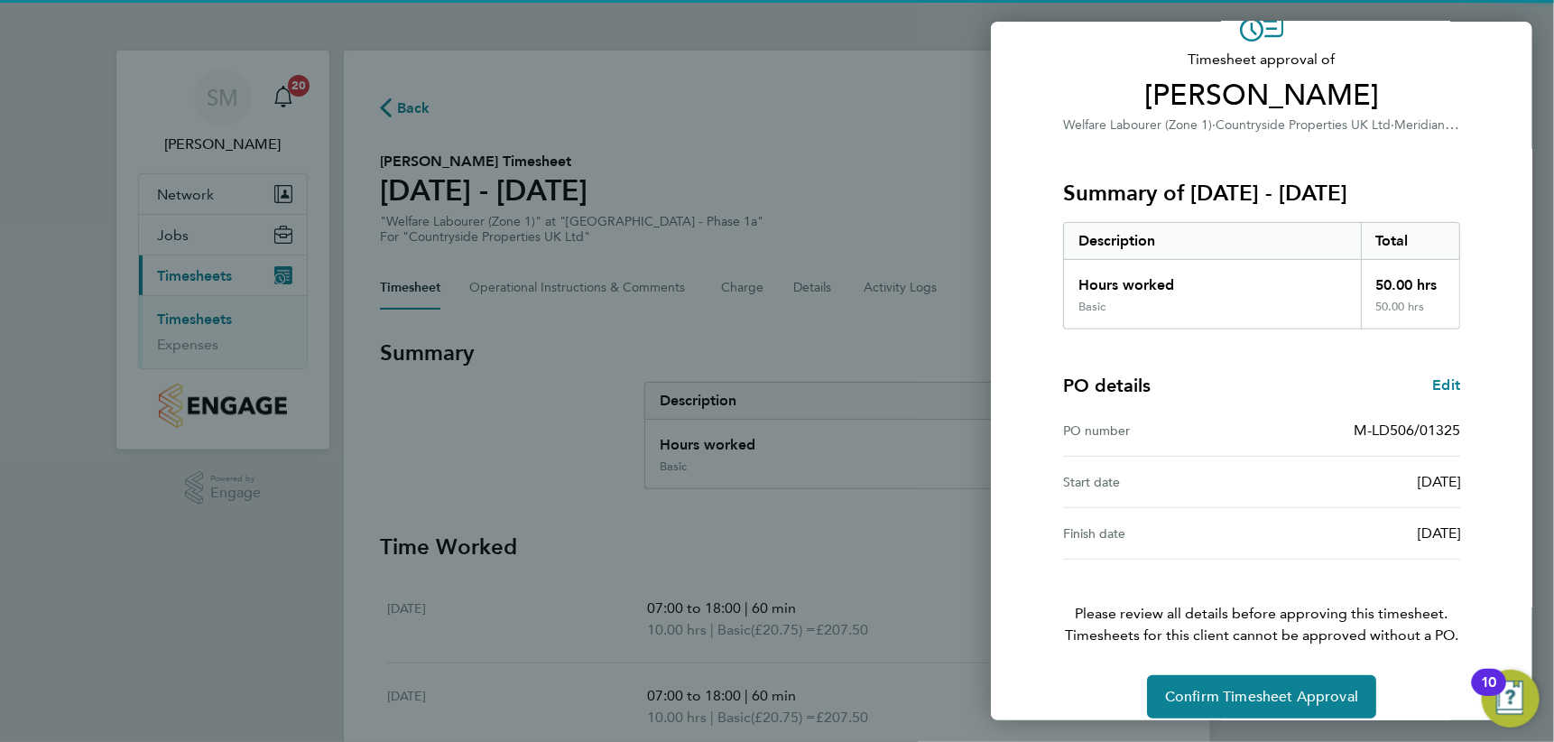
scroll to position [121, 0]
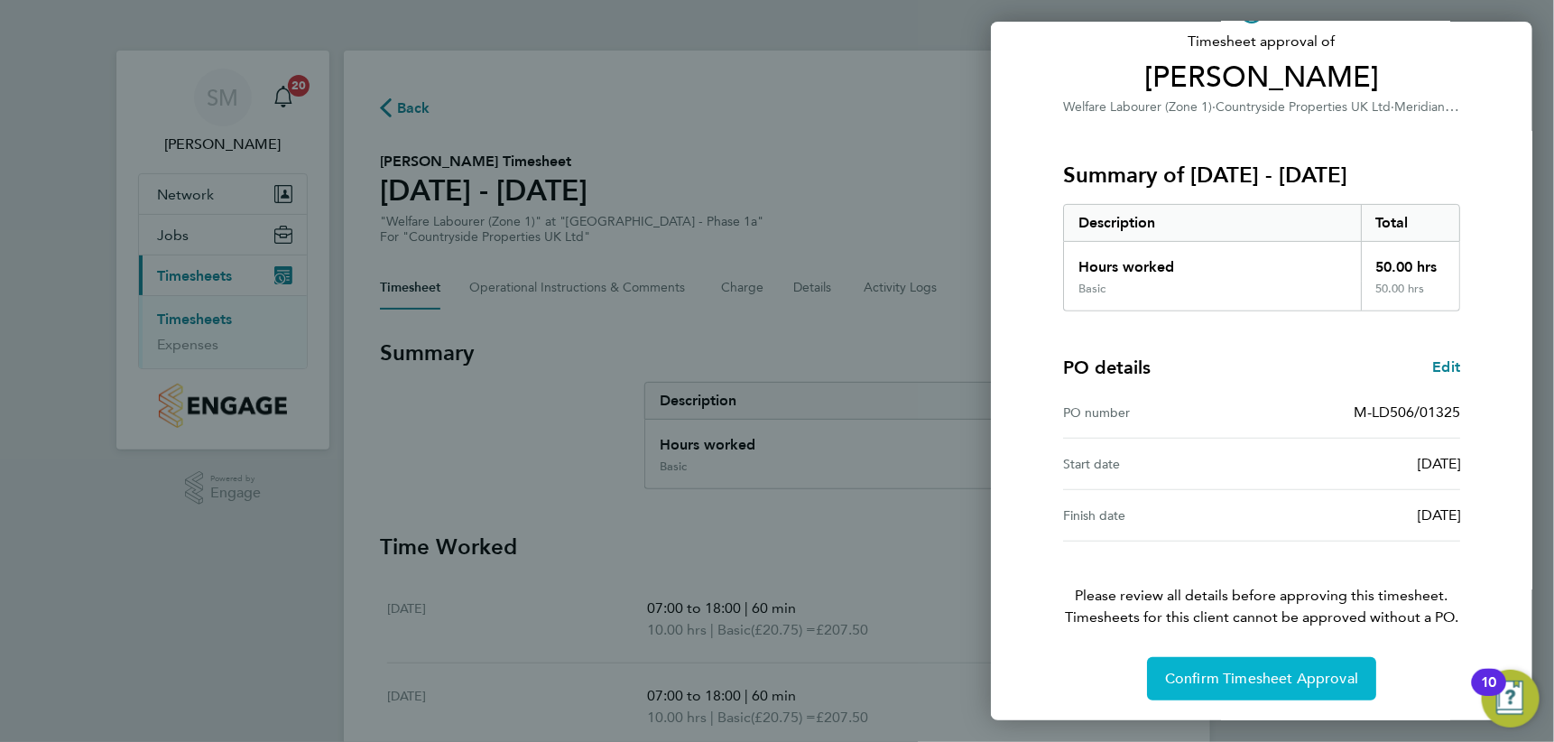
click at [1277, 673] on span "Confirm Timesheet Approval" at bounding box center [1261, 679] width 193 height 18
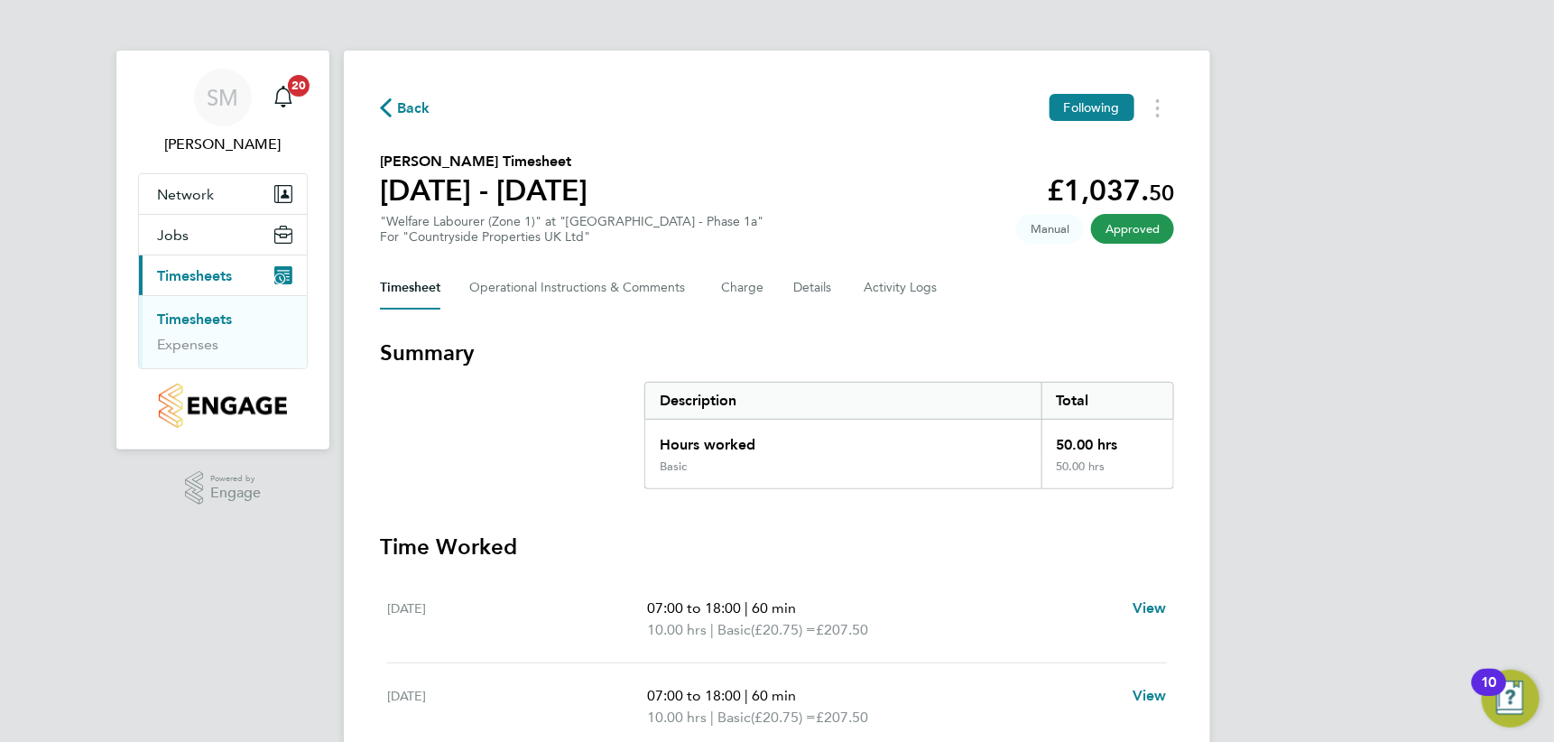
click at [202, 315] on link "Timesheets" at bounding box center [194, 318] width 75 height 17
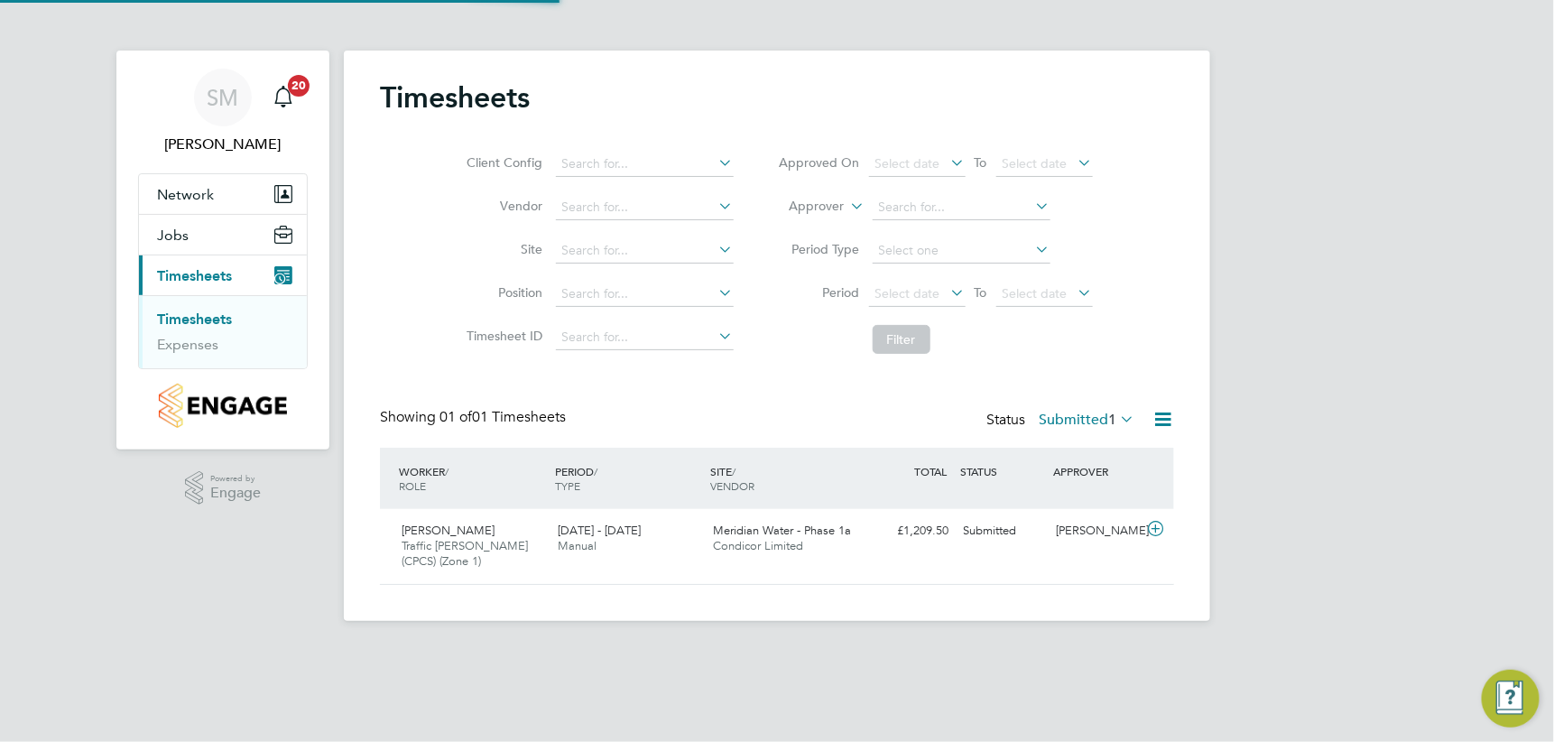
scroll to position [46, 156]
click at [1153, 529] on icon at bounding box center [1155, 529] width 23 height 14
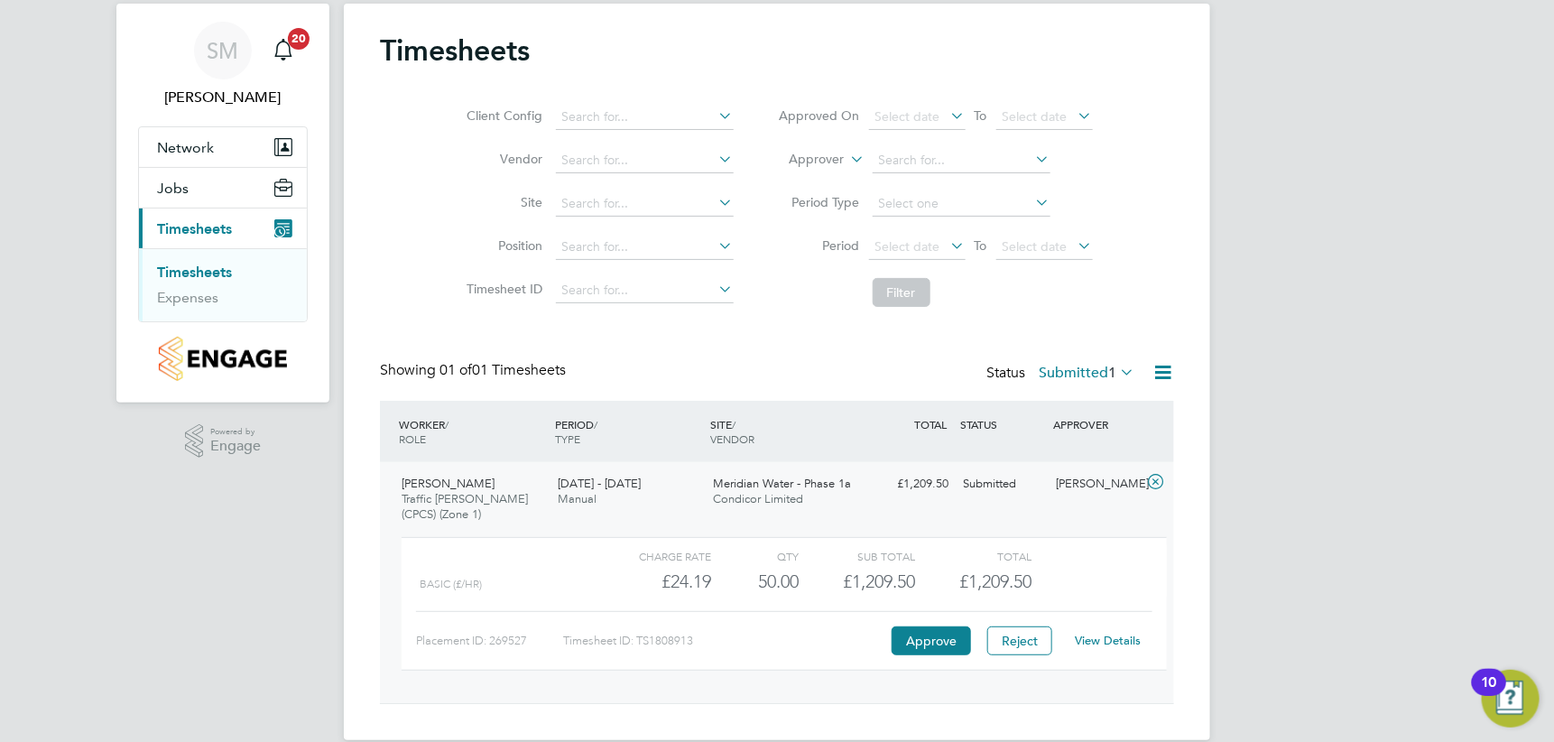
scroll to position [72, 0]
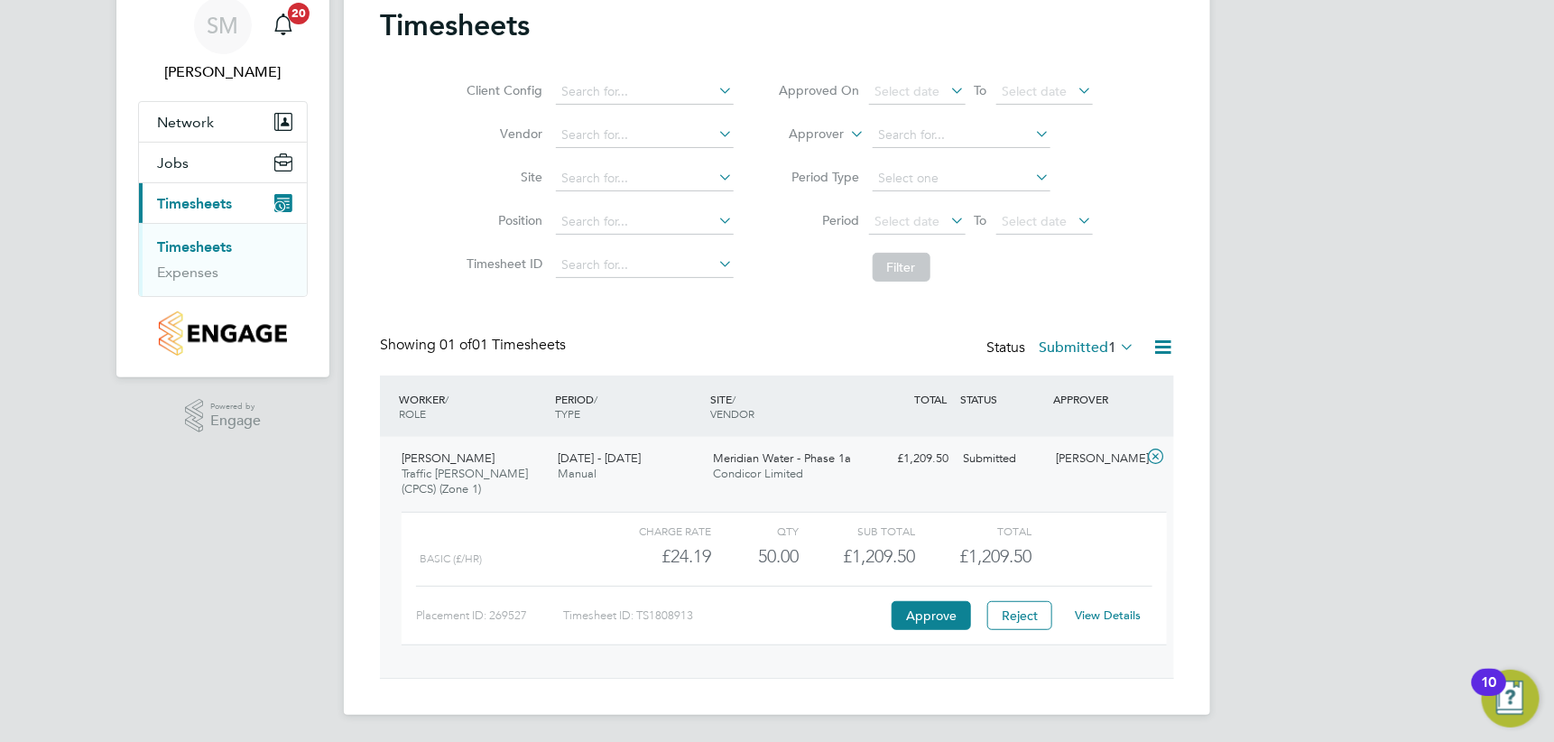
click at [1117, 615] on link "View Details" at bounding box center [1109, 614] width 66 height 15
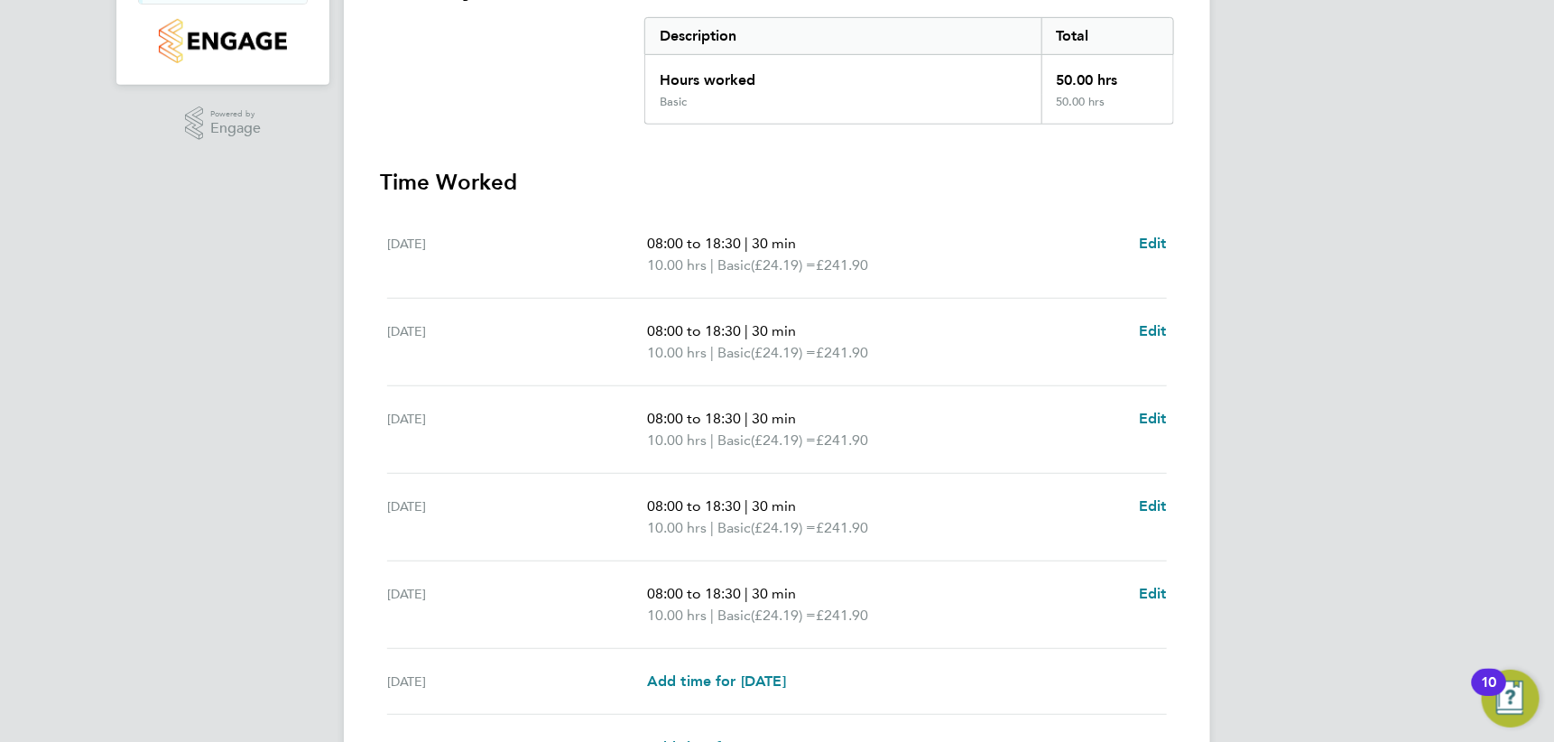
scroll to position [451, 0]
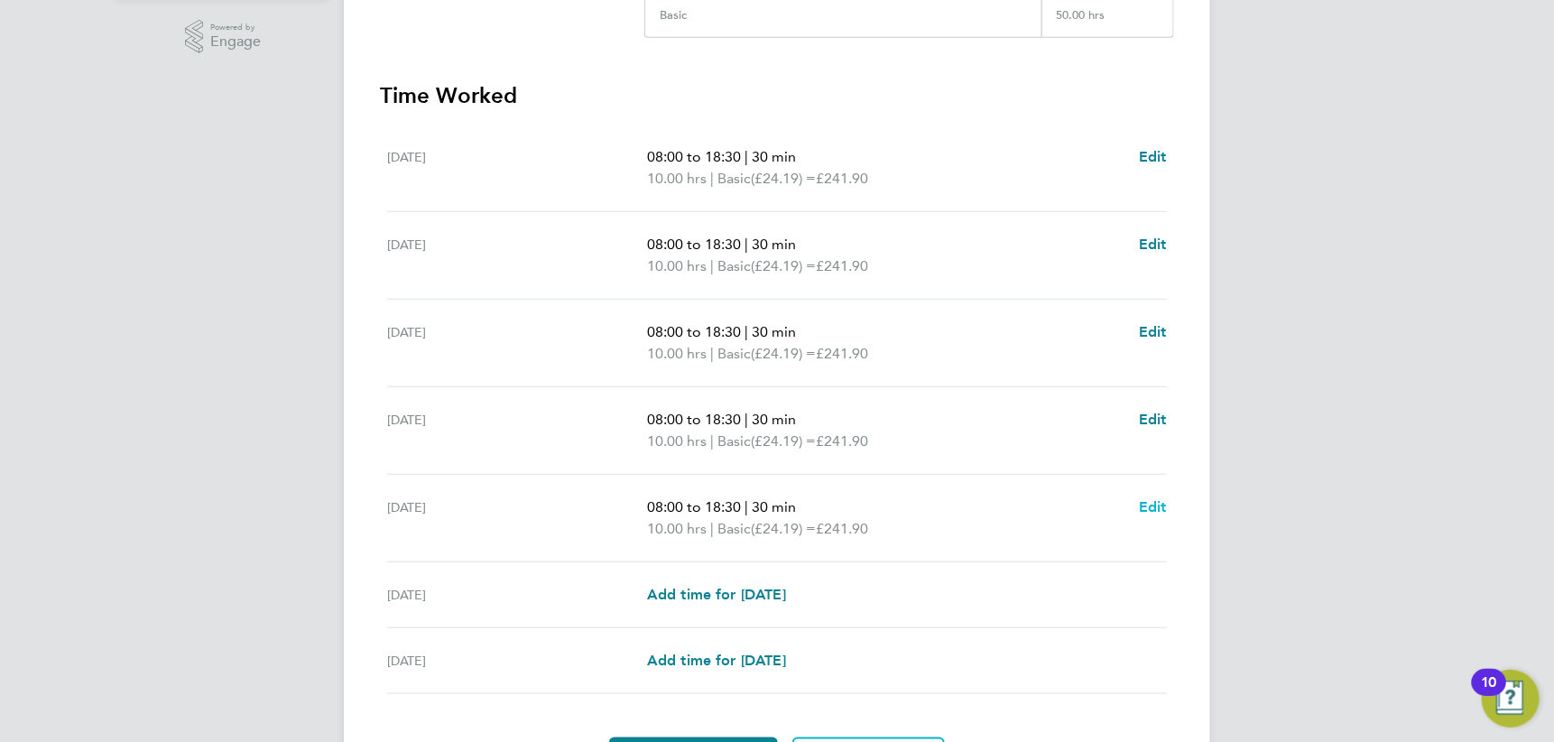
click at [1157, 505] on span "Edit" at bounding box center [1153, 506] width 28 height 17
select select "30"
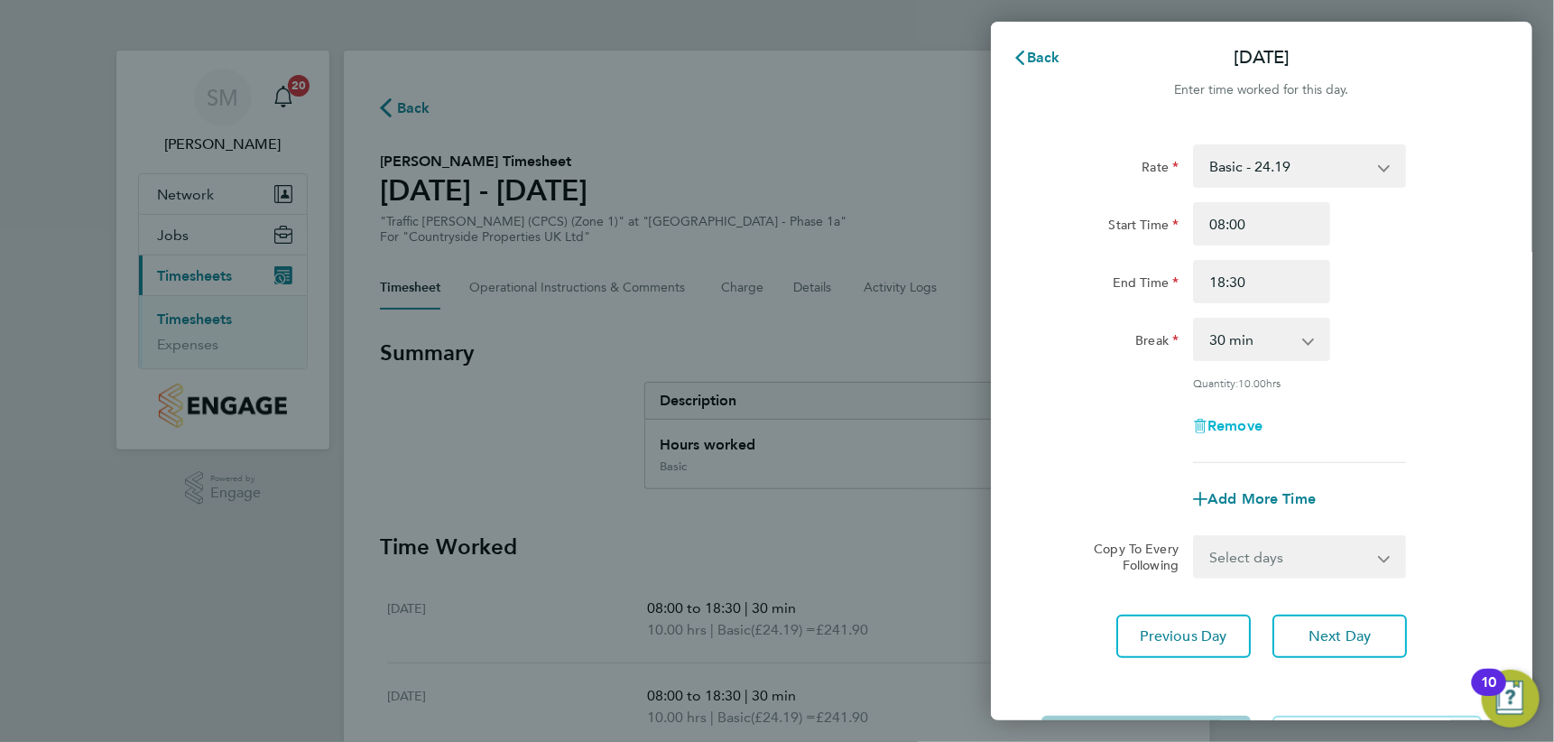
click at [1244, 427] on span "Remove" at bounding box center [1235, 425] width 55 height 17
select select "null"
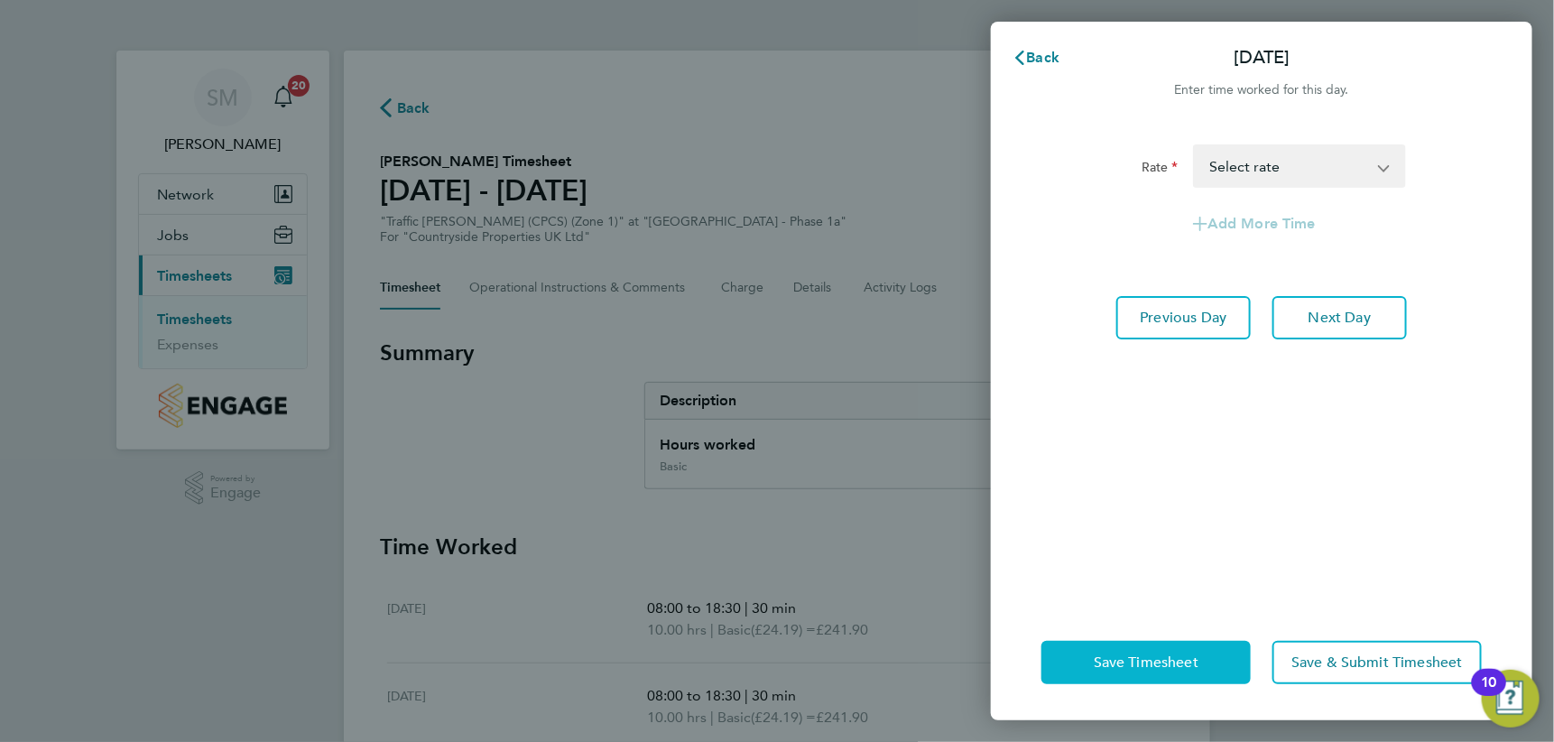
click at [1192, 660] on span "Save Timesheet" at bounding box center [1146, 662] width 105 height 18
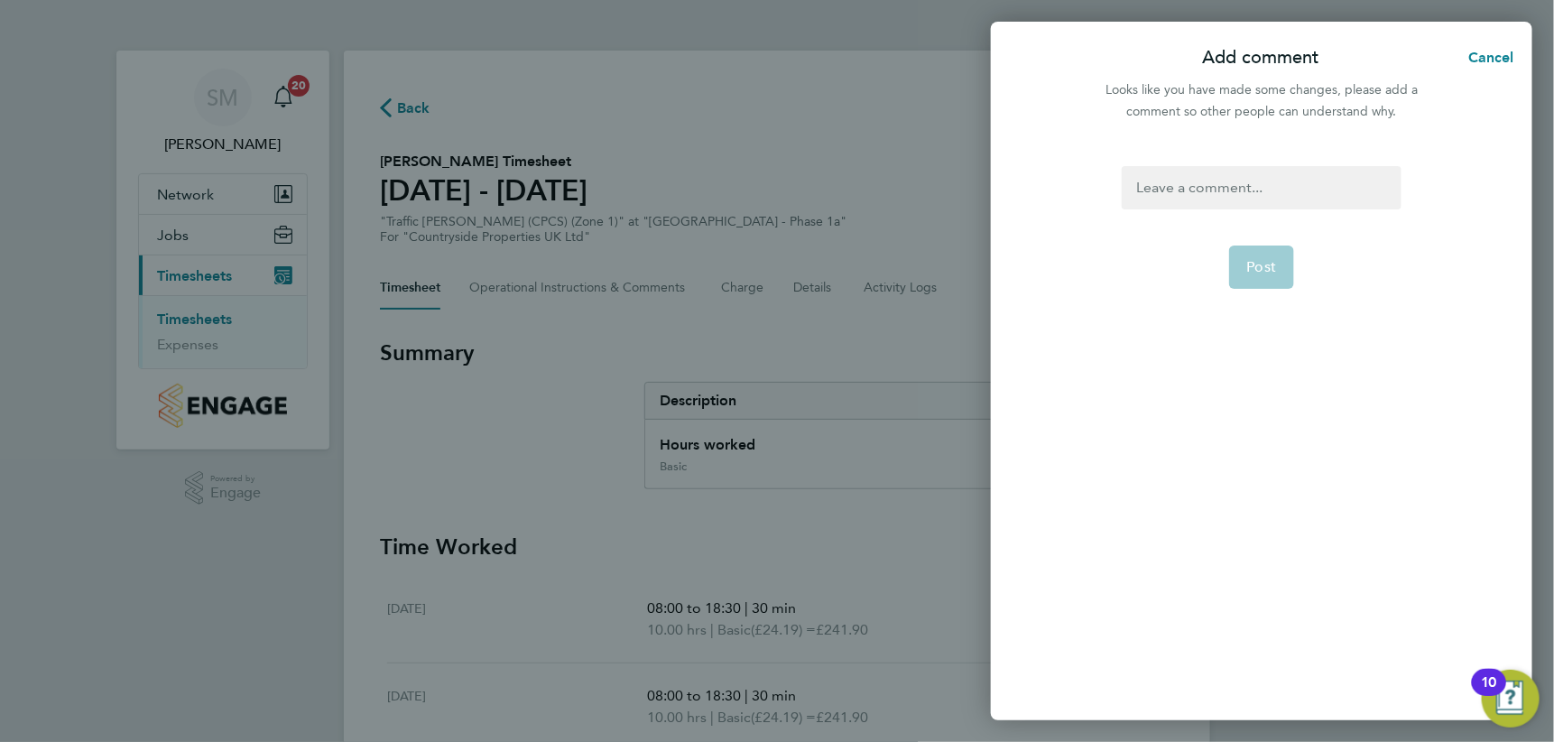
click at [1258, 192] on div at bounding box center [1261, 187] width 279 height 43
click at [1271, 256] on button "Post" at bounding box center [1262, 266] width 66 height 43
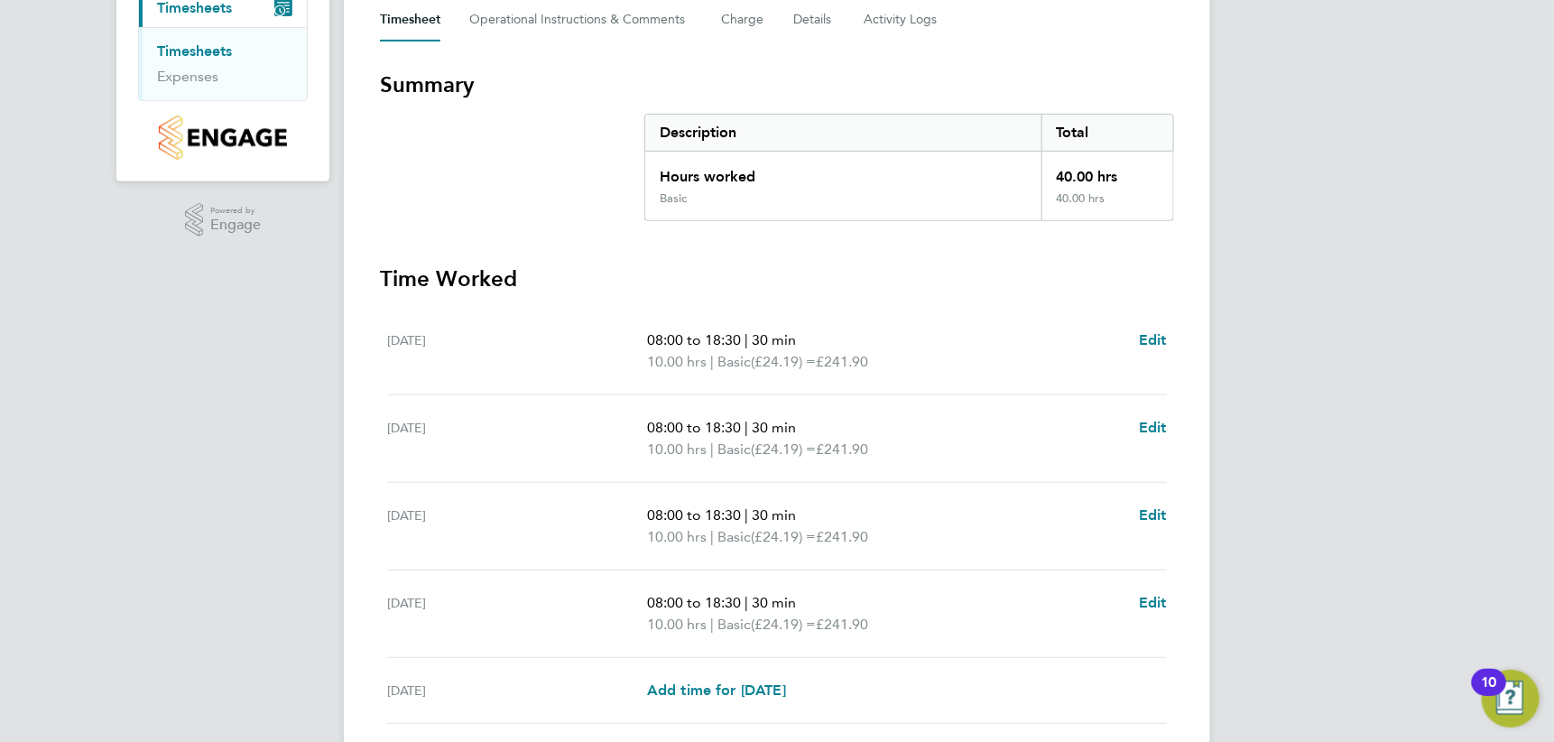
scroll to position [539, 0]
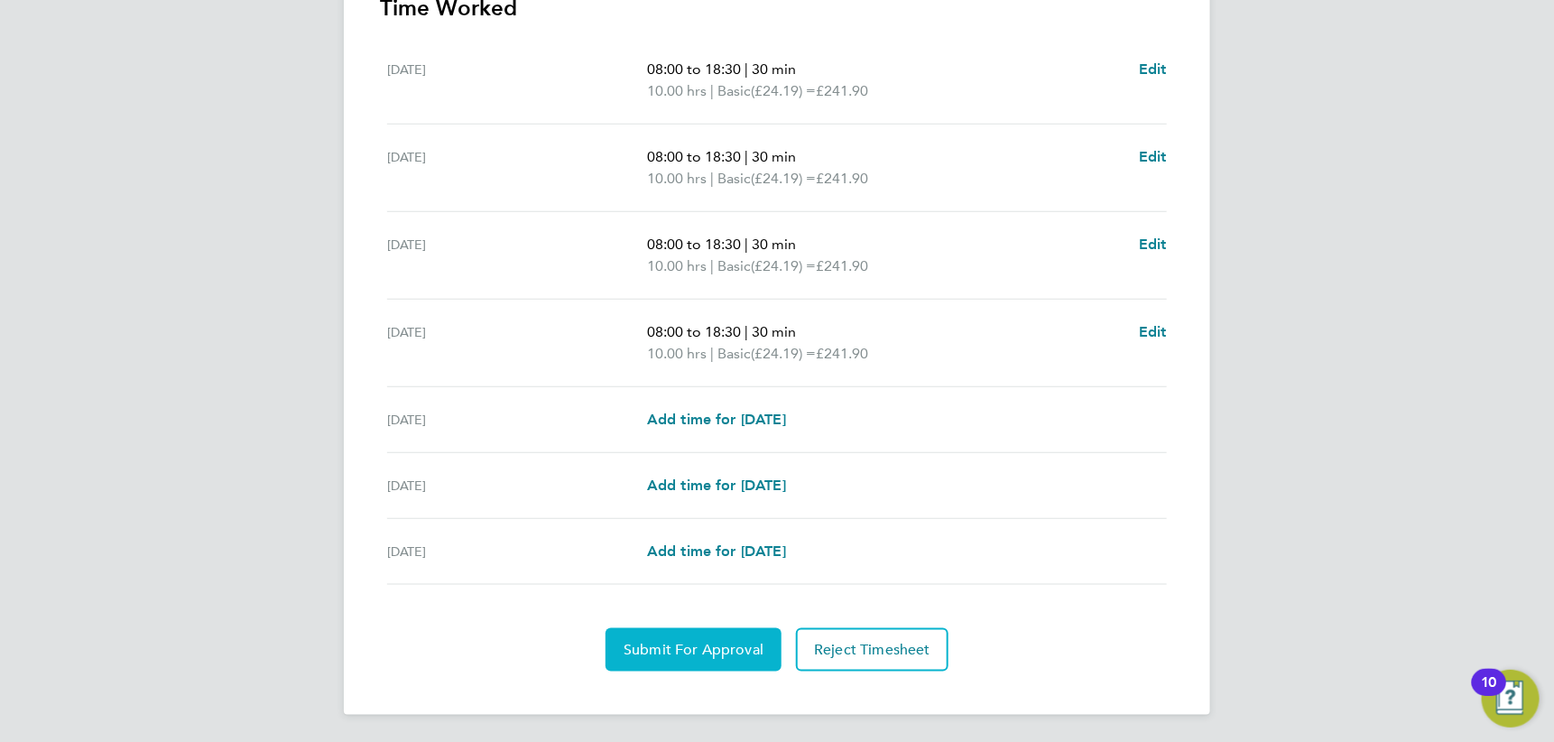
click at [679, 648] on span "Submit For Approval" at bounding box center [694, 650] width 140 height 18
click at [721, 658] on button "Approve Timesheet" at bounding box center [693, 649] width 169 height 43
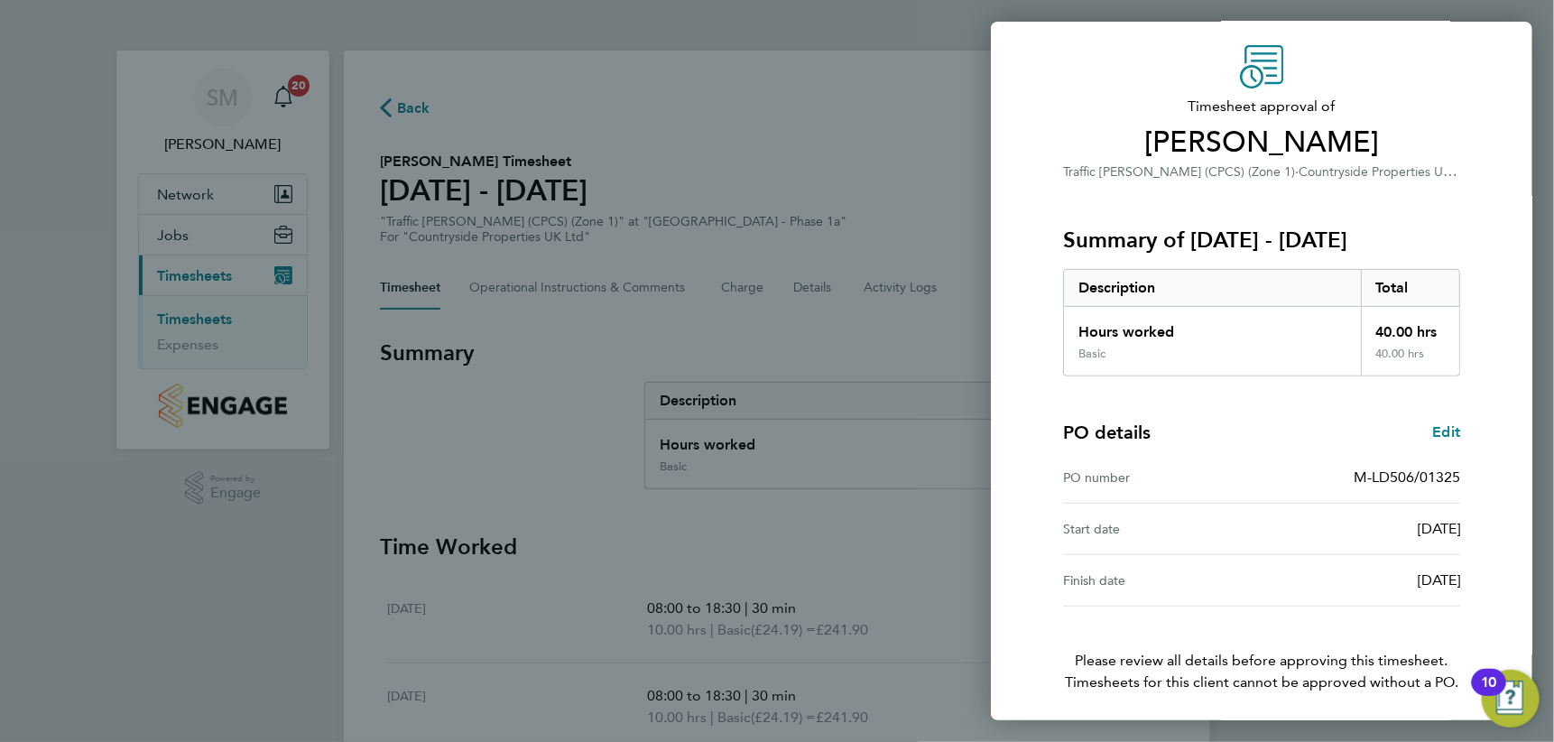
scroll to position [121, 0]
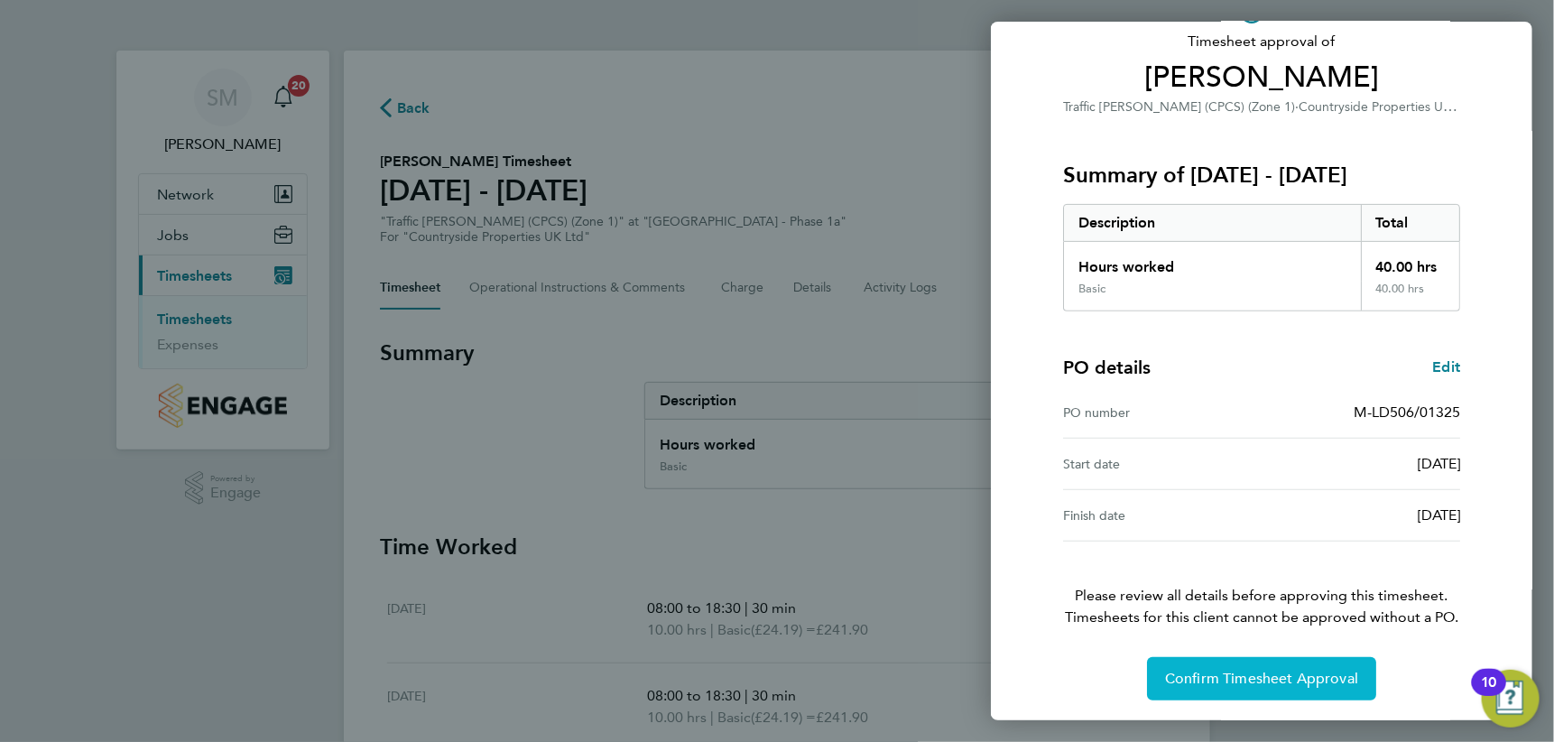
click at [1265, 679] on span "Confirm Timesheet Approval" at bounding box center [1261, 679] width 193 height 18
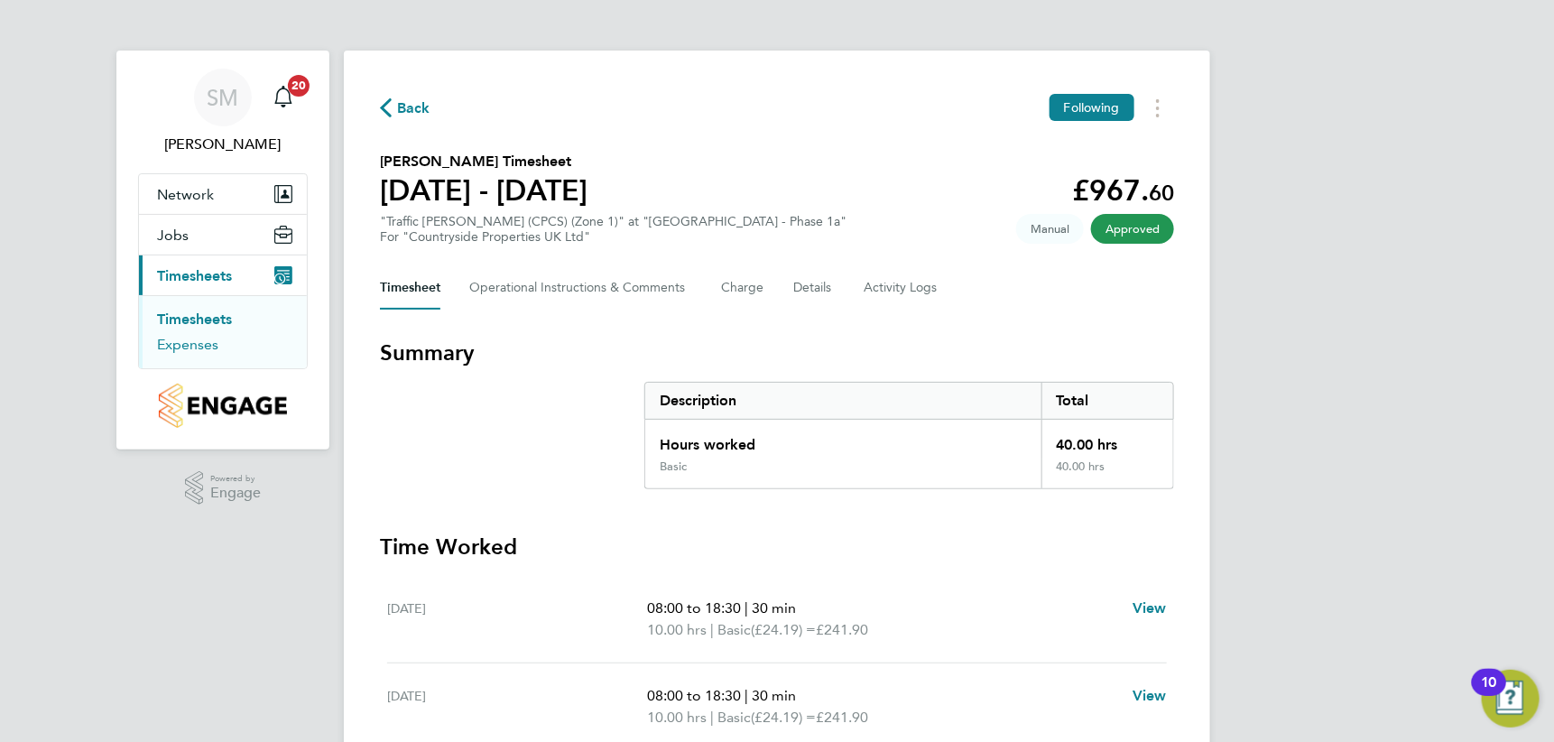
click at [197, 341] on link "Expenses" at bounding box center [187, 344] width 61 height 17
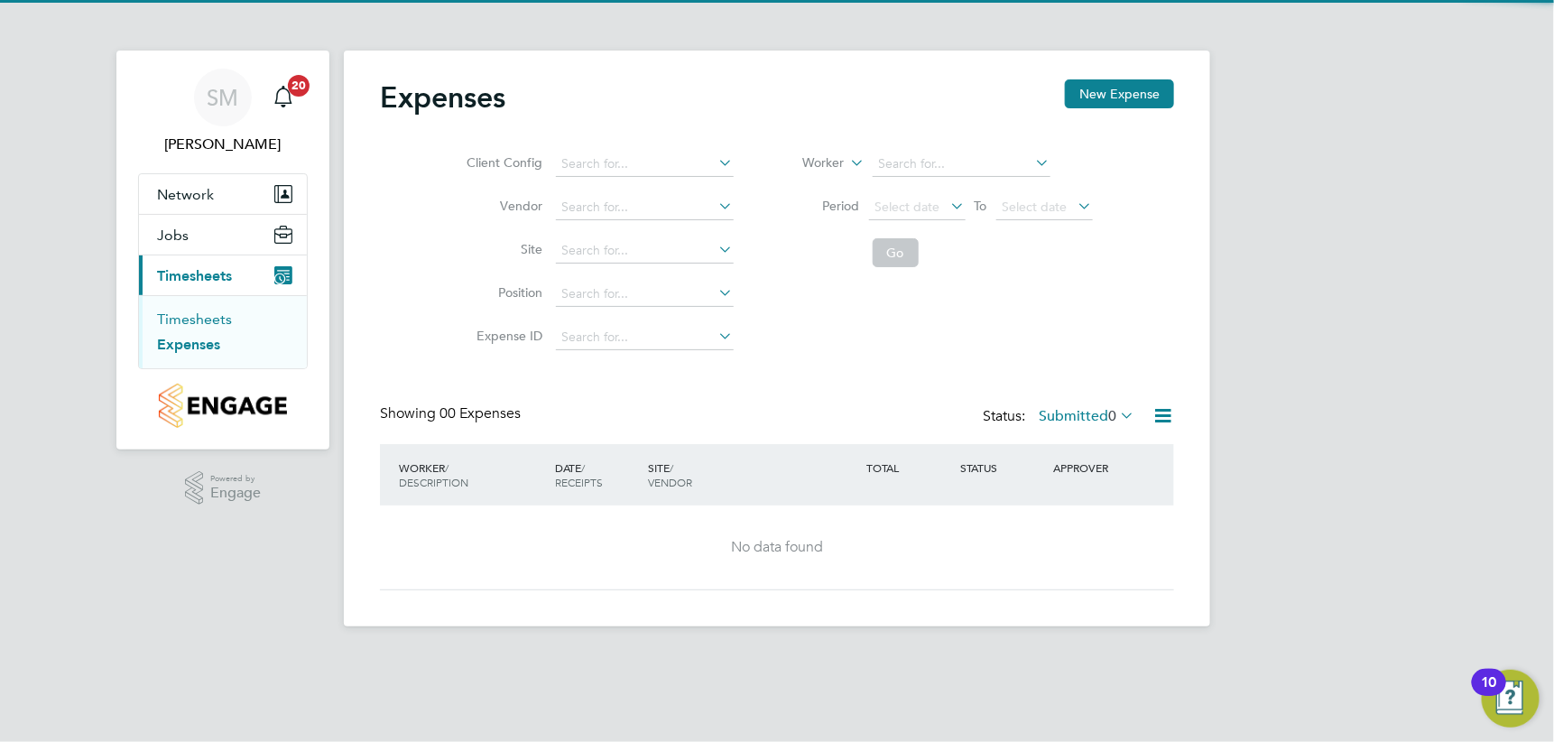
click at [197, 316] on link "Timesheets" at bounding box center [194, 318] width 75 height 17
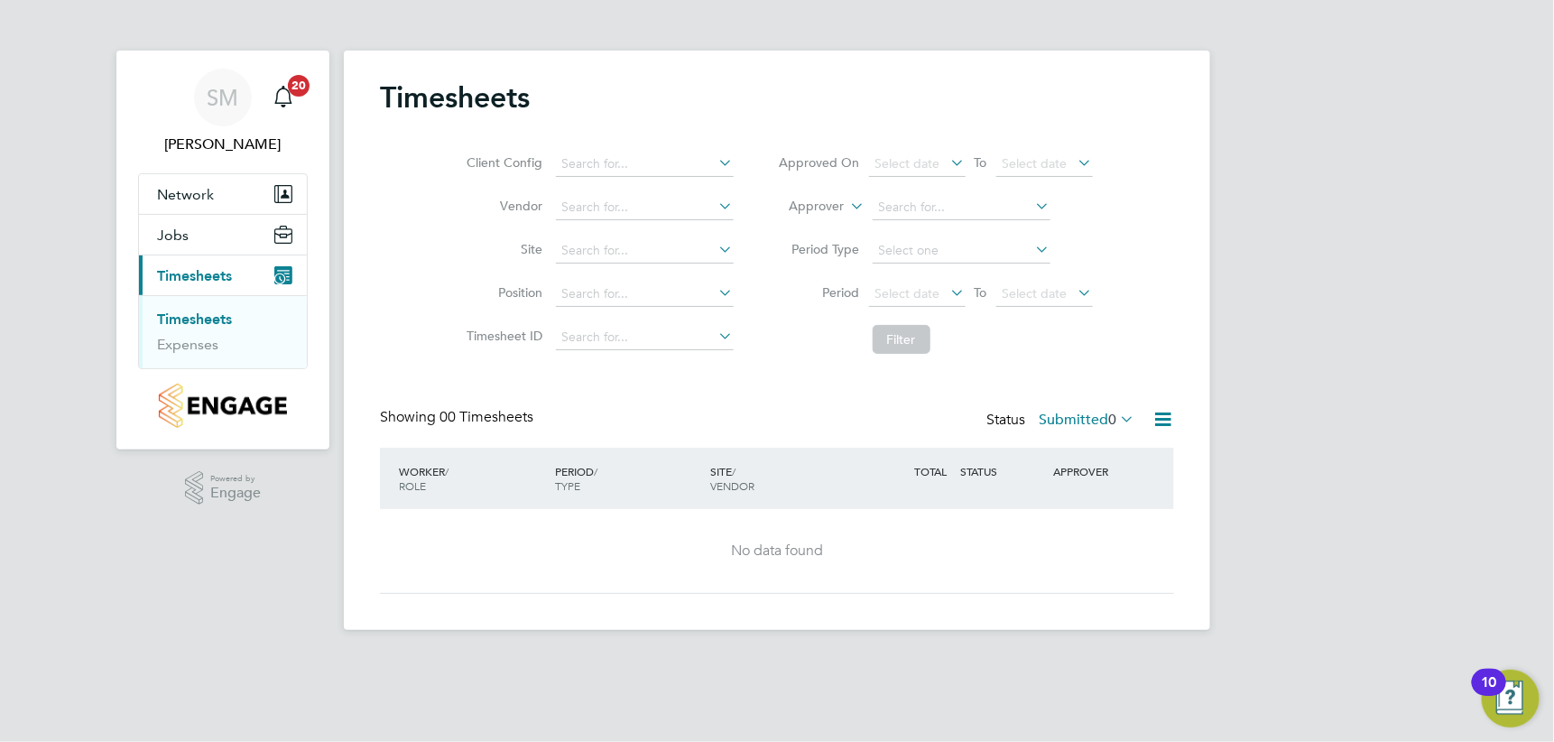
click at [198, 316] on link "Timesheets" at bounding box center [194, 318] width 75 height 17
click at [200, 316] on link "Timesheets" at bounding box center [194, 318] width 75 height 17
